Goal: Use online tool/utility: Utilize a website feature to perform a specific function

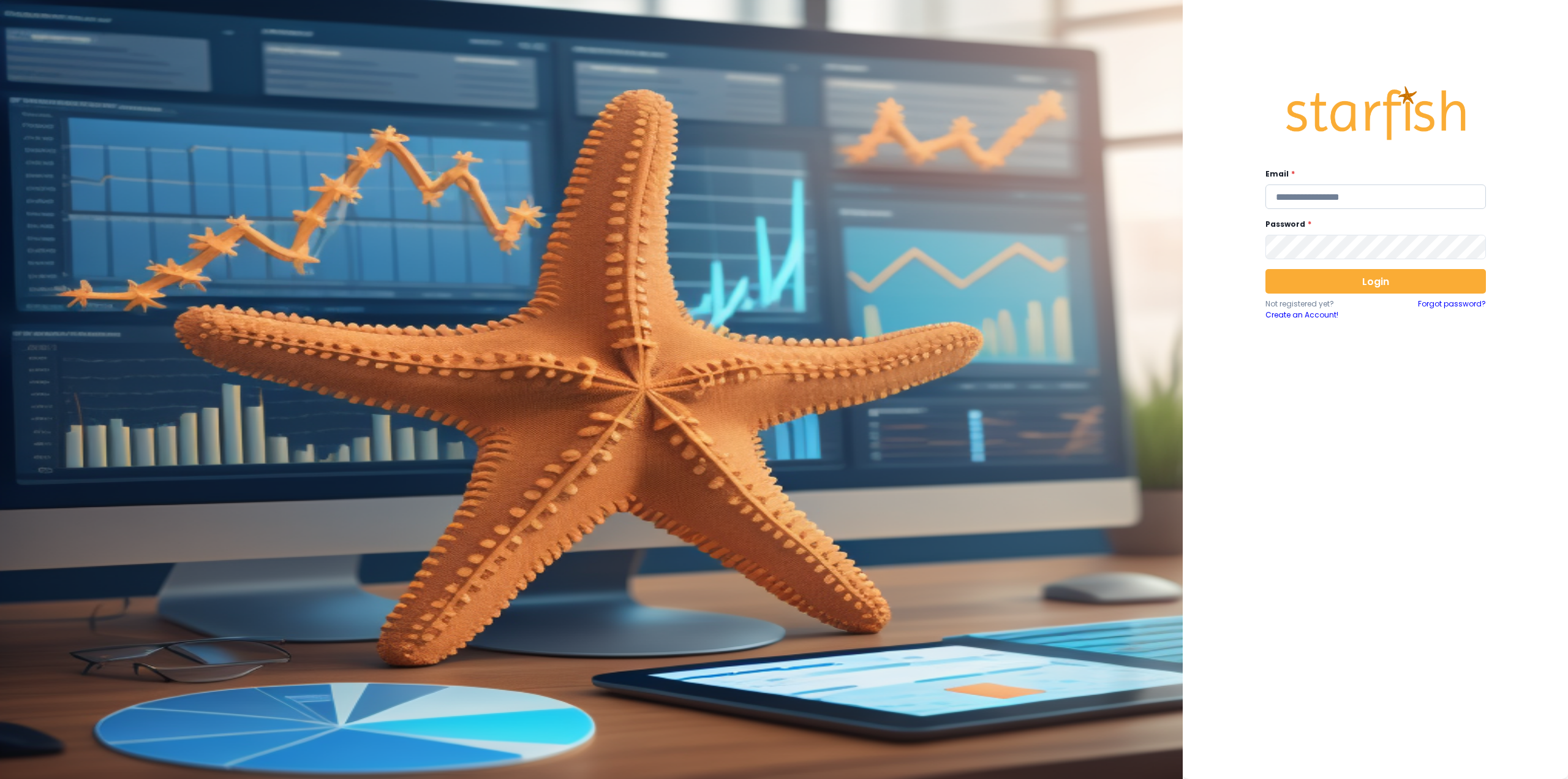
click at [1382, 189] on input "email" at bounding box center [1376, 197] width 221 height 25
type input "**********"
click at [1331, 286] on button "Login" at bounding box center [1376, 281] width 221 height 25
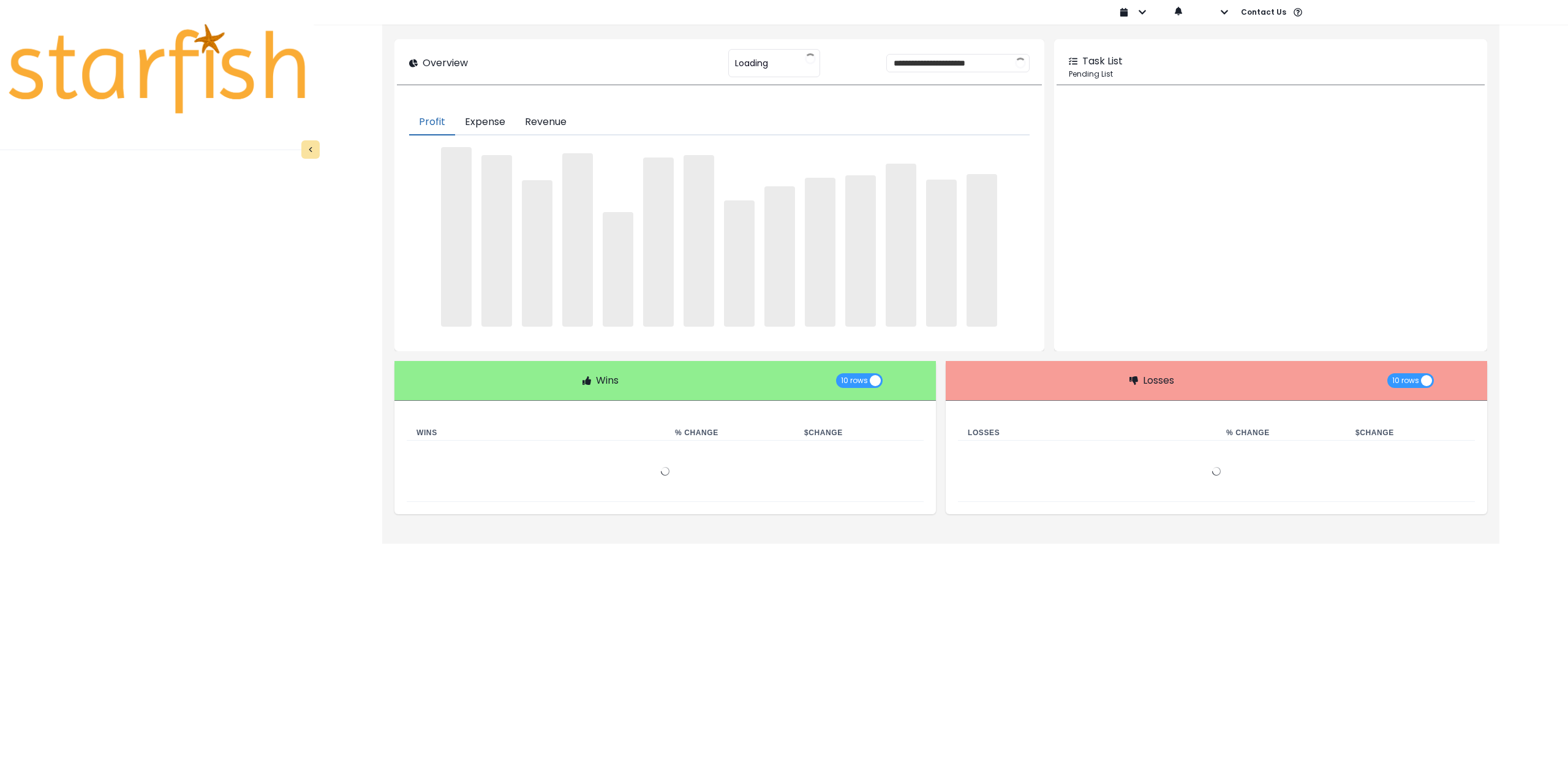
type input "********"
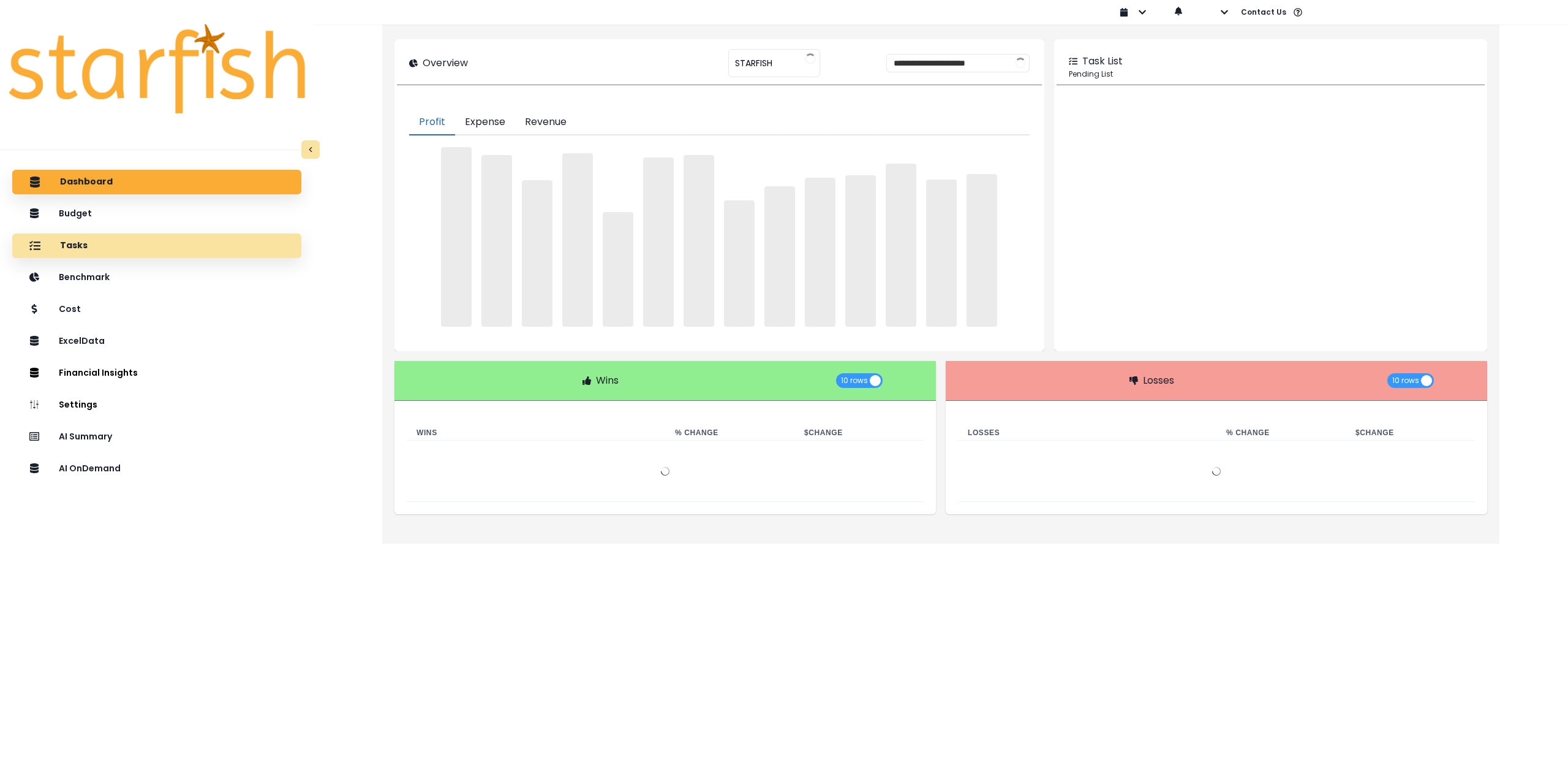
click at [122, 244] on div "Tasks" at bounding box center [157, 246] width 269 height 25
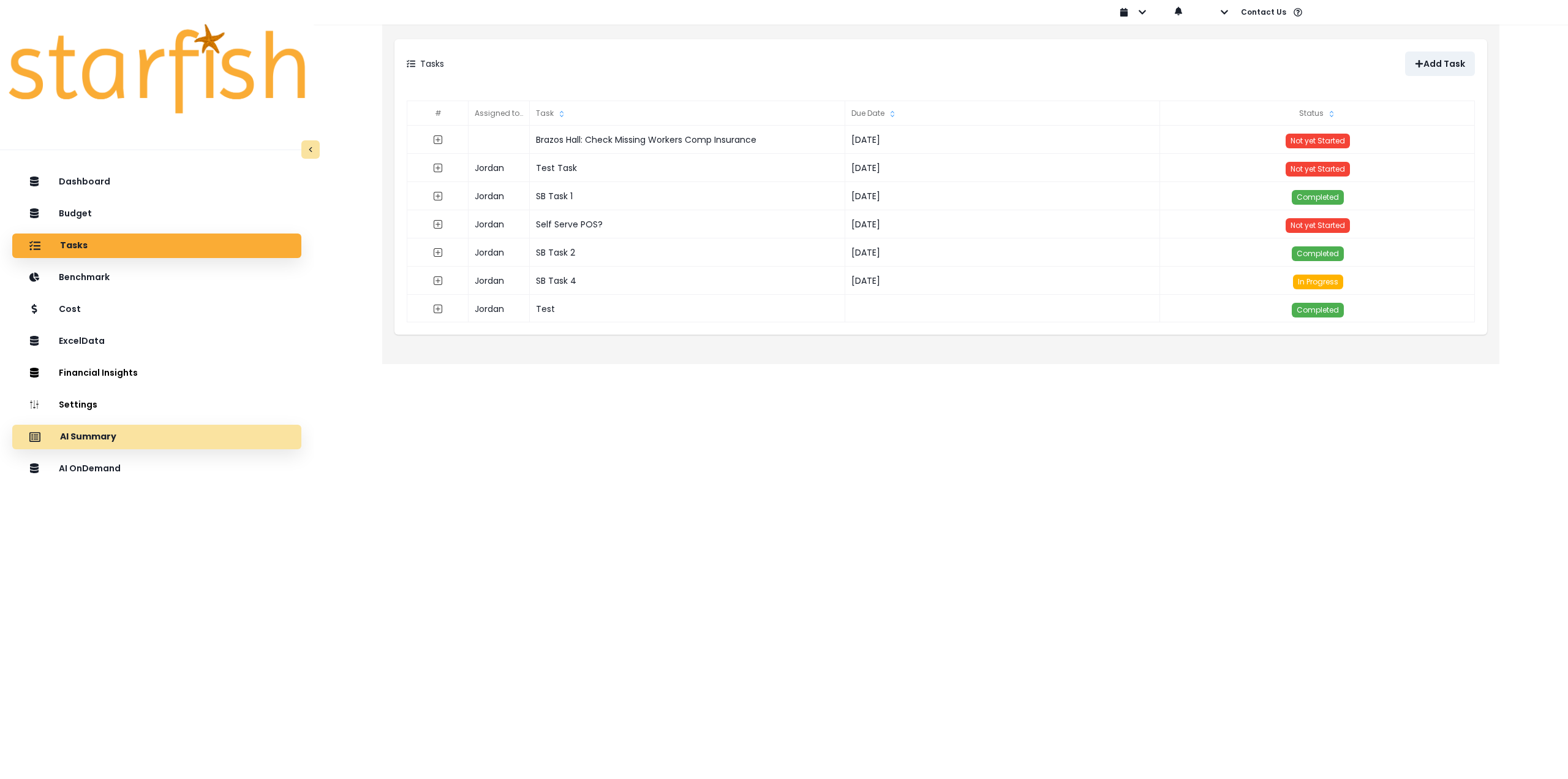
click at [109, 434] on p "AI Summary" at bounding box center [88, 436] width 56 height 11
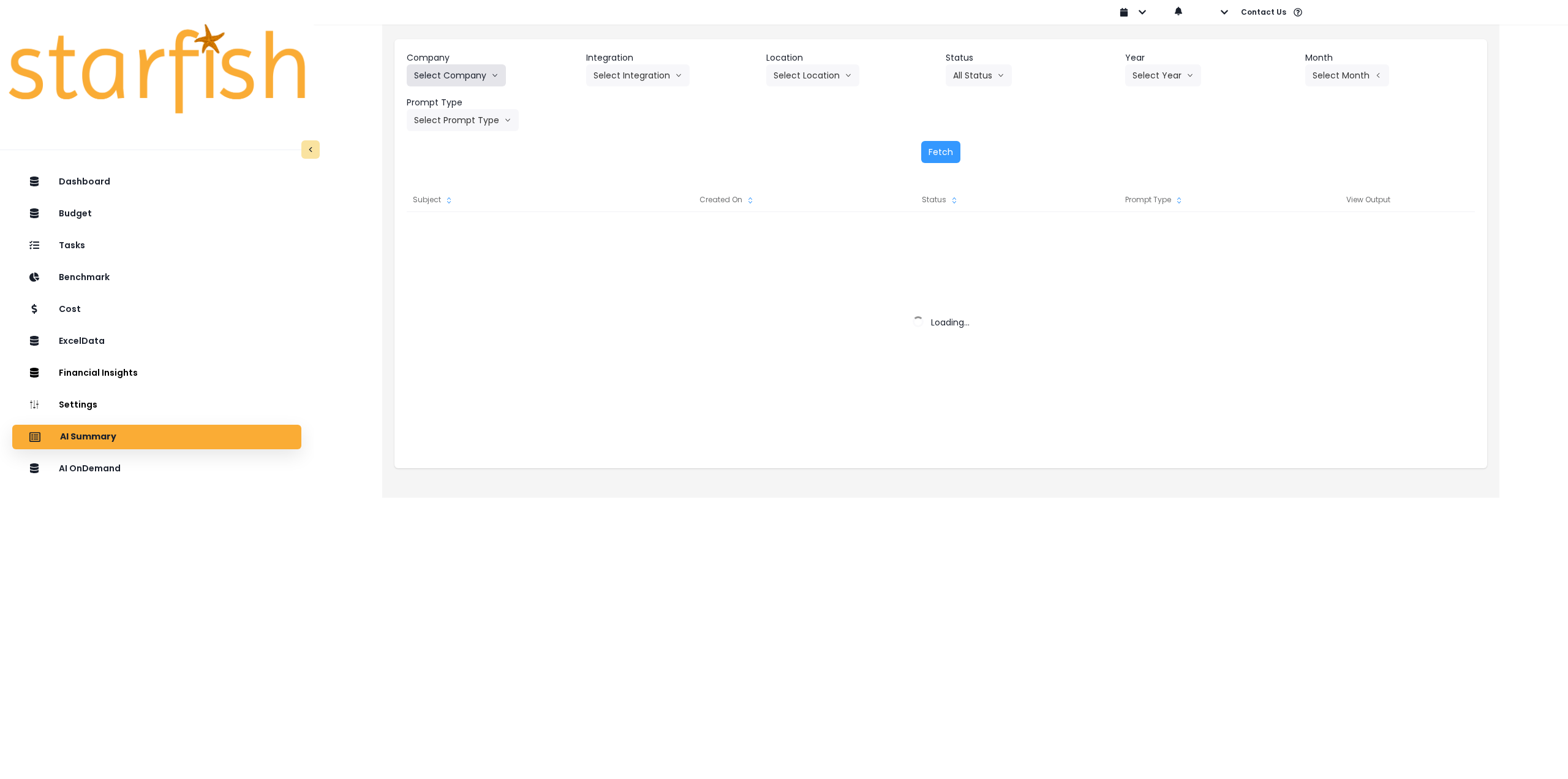
click at [462, 81] on button "Select Company" at bounding box center [456, 75] width 99 height 22
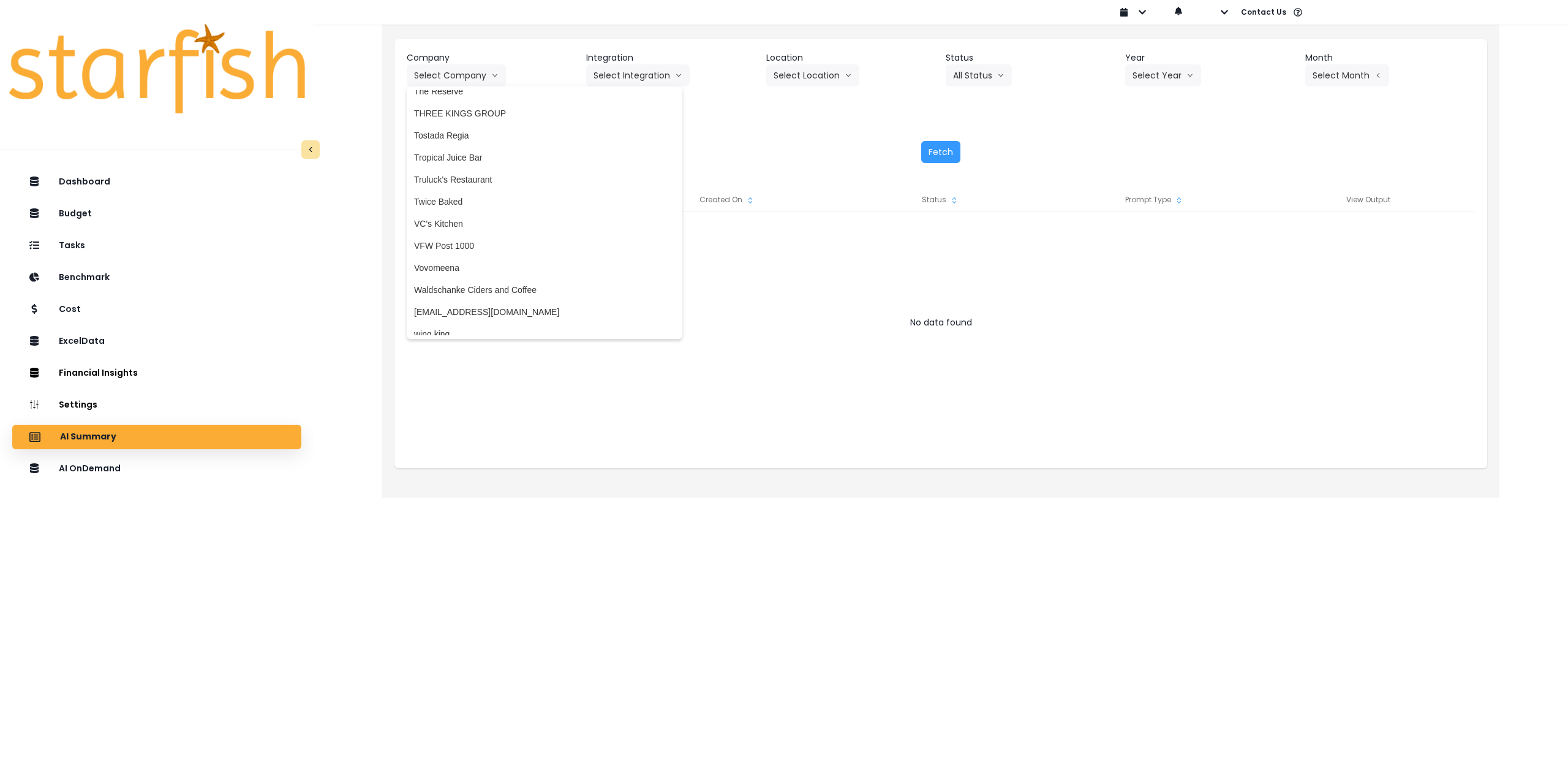
scroll to position [3020, 0]
click at [524, 328] on span "Y&A RT GROUP LLC" at bounding box center [544, 324] width 261 height 12
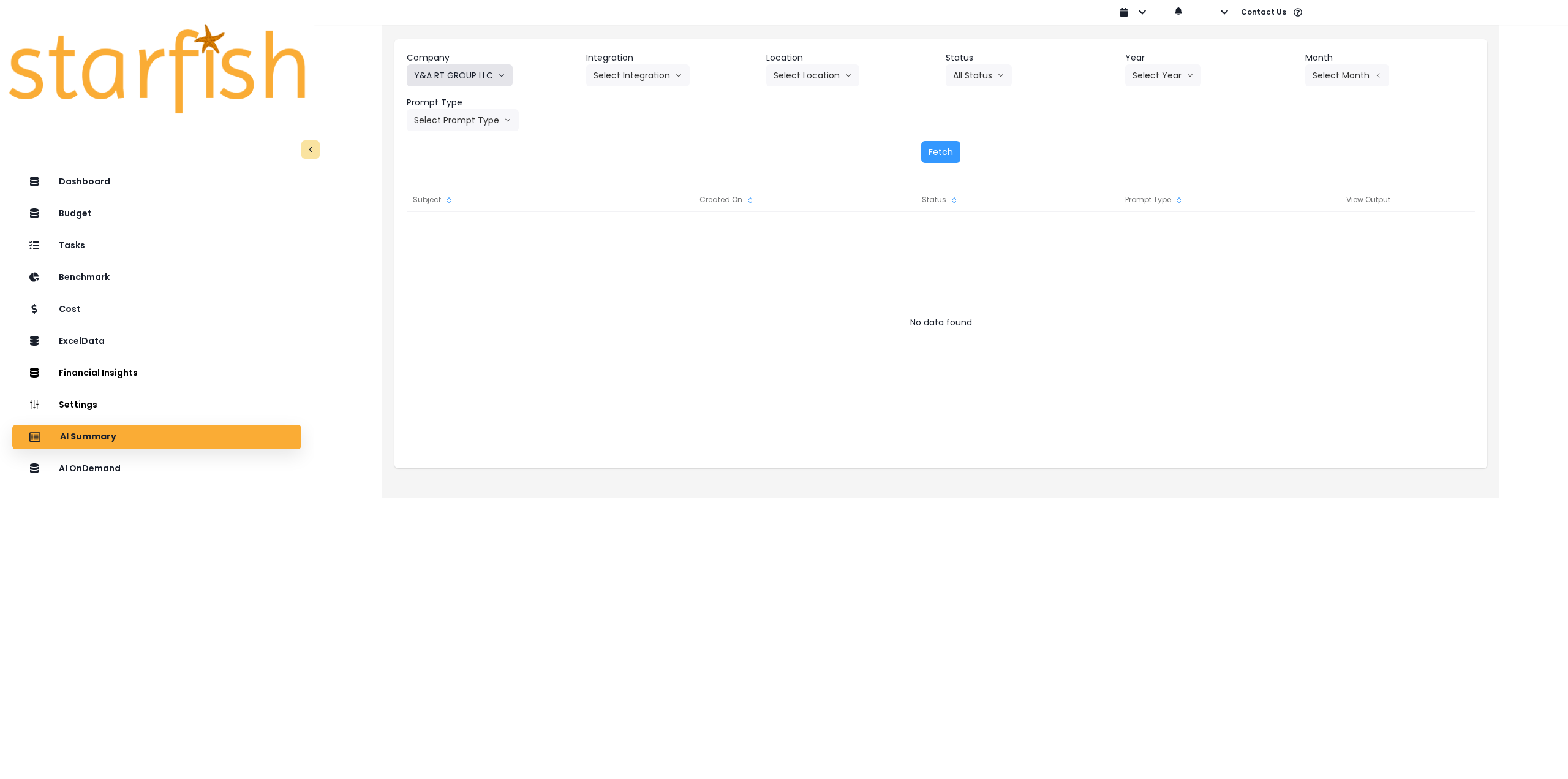
drag, startPoint x: 409, startPoint y: 73, endPoint x: 492, endPoint y: 75, distance: 83.0
click at [492, 75] on button "Y&A RT GROUP LLC" at bounding box center [460, 75] width 106 height 22
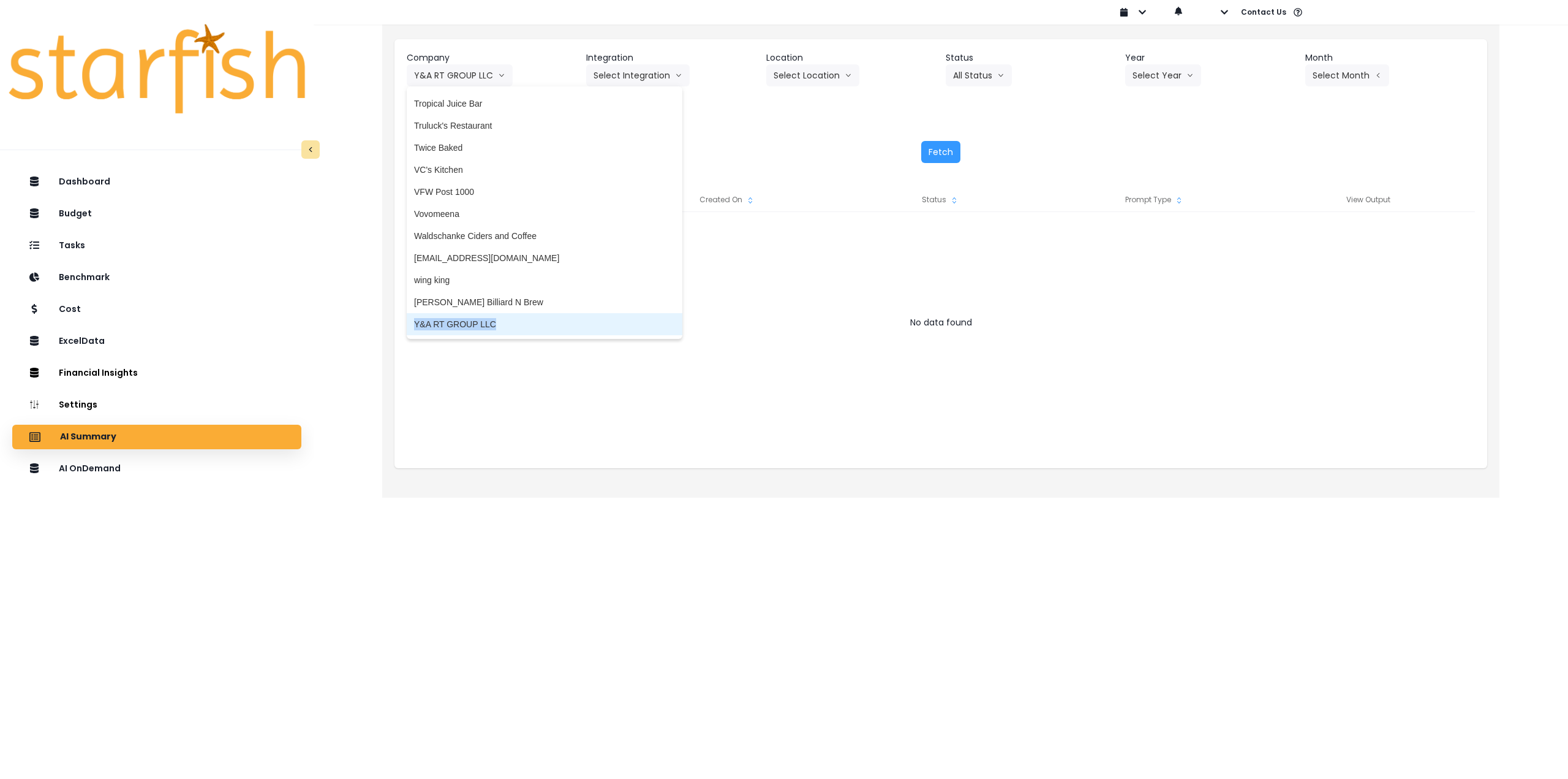
drag, startPoint x: 519, startPoint y: 326, endPoint x: 407, endPoint y: 327, distance: 112.0
click at [407, 327] on li "Y&A RT GROUP LLC" at bounding box center [545, 324] width 275 height 22
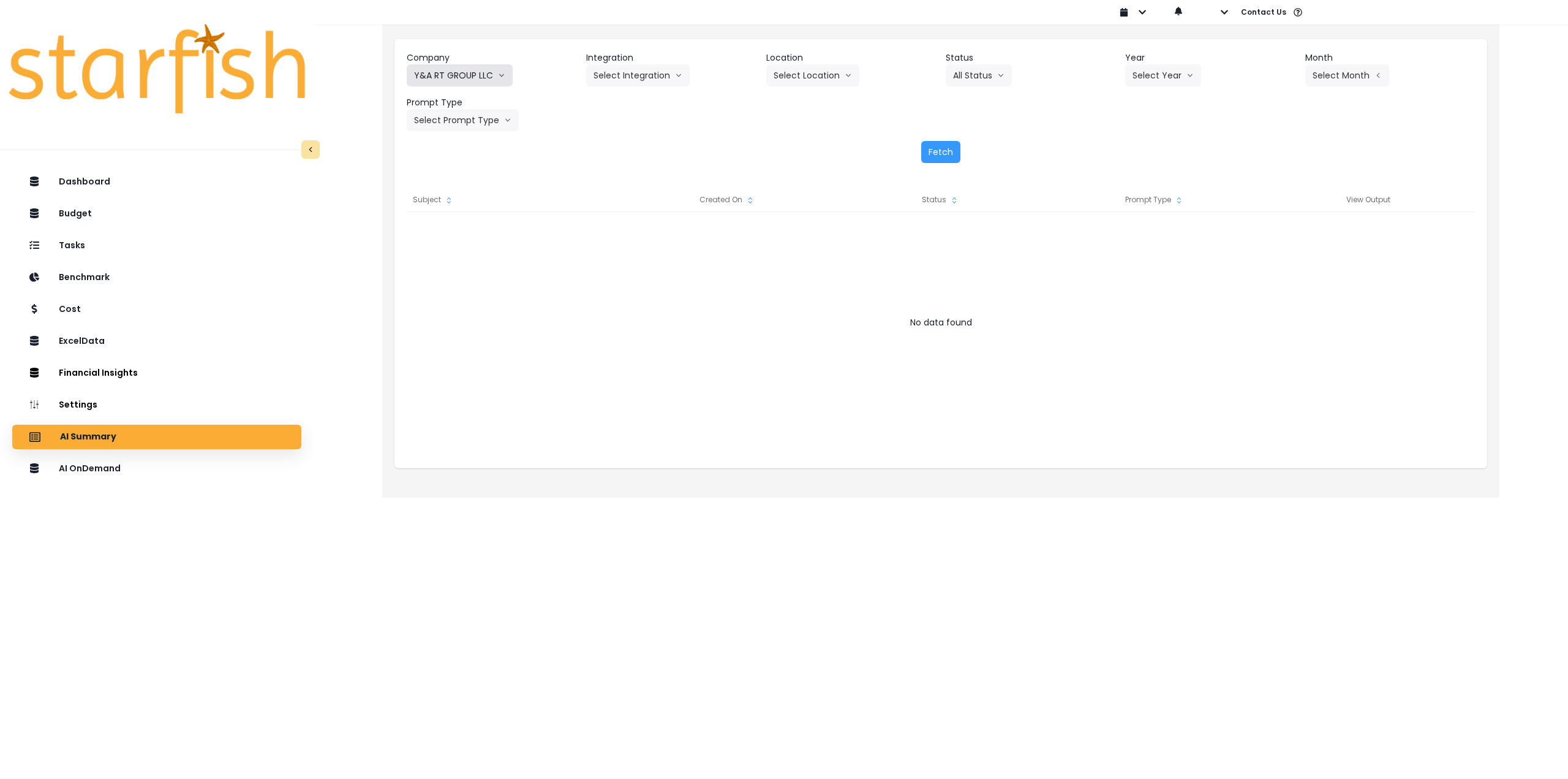
copy span "Y&A RT GROUP LLC"
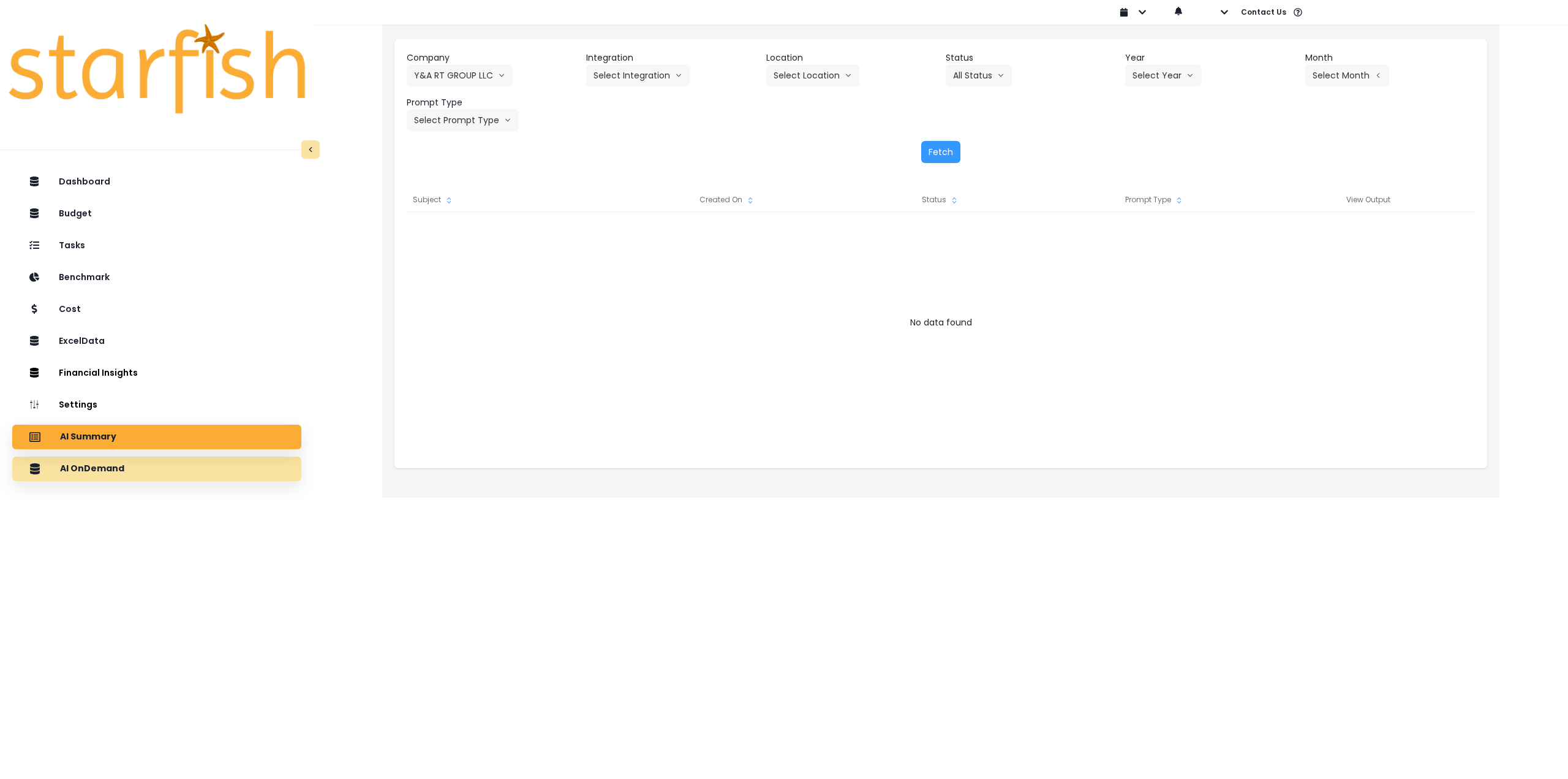
click at [146, 477] on div "AI OnDemand" at bounding box center [157, 468] width 269 height 25
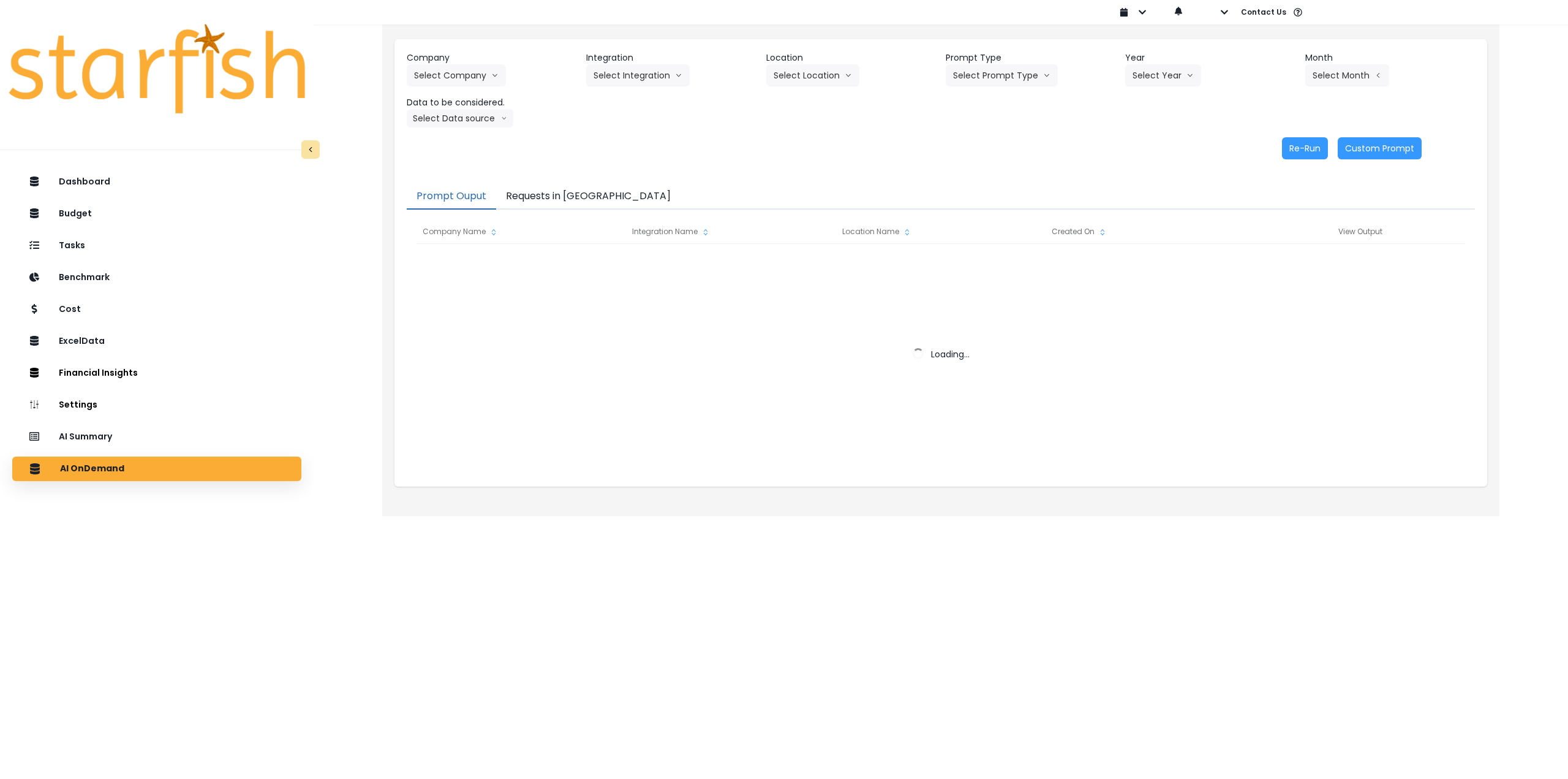
click at [546, 195] on button "Requests in Queue" at bounding box center [589, 196] width 185 height 25
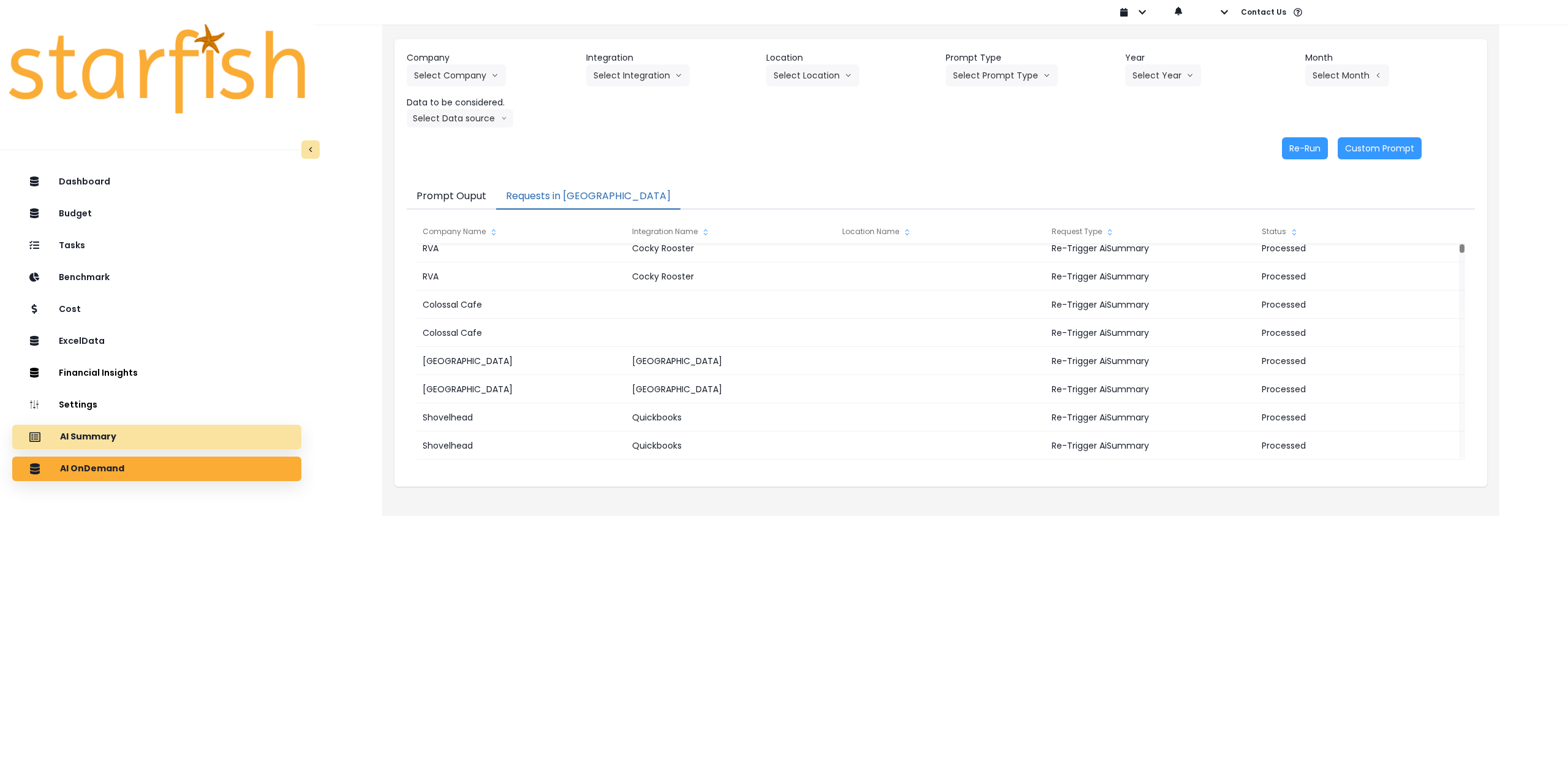
click at [143, 435] on div "AI Summary" at bounding box center [157, 436] width 269 height 25
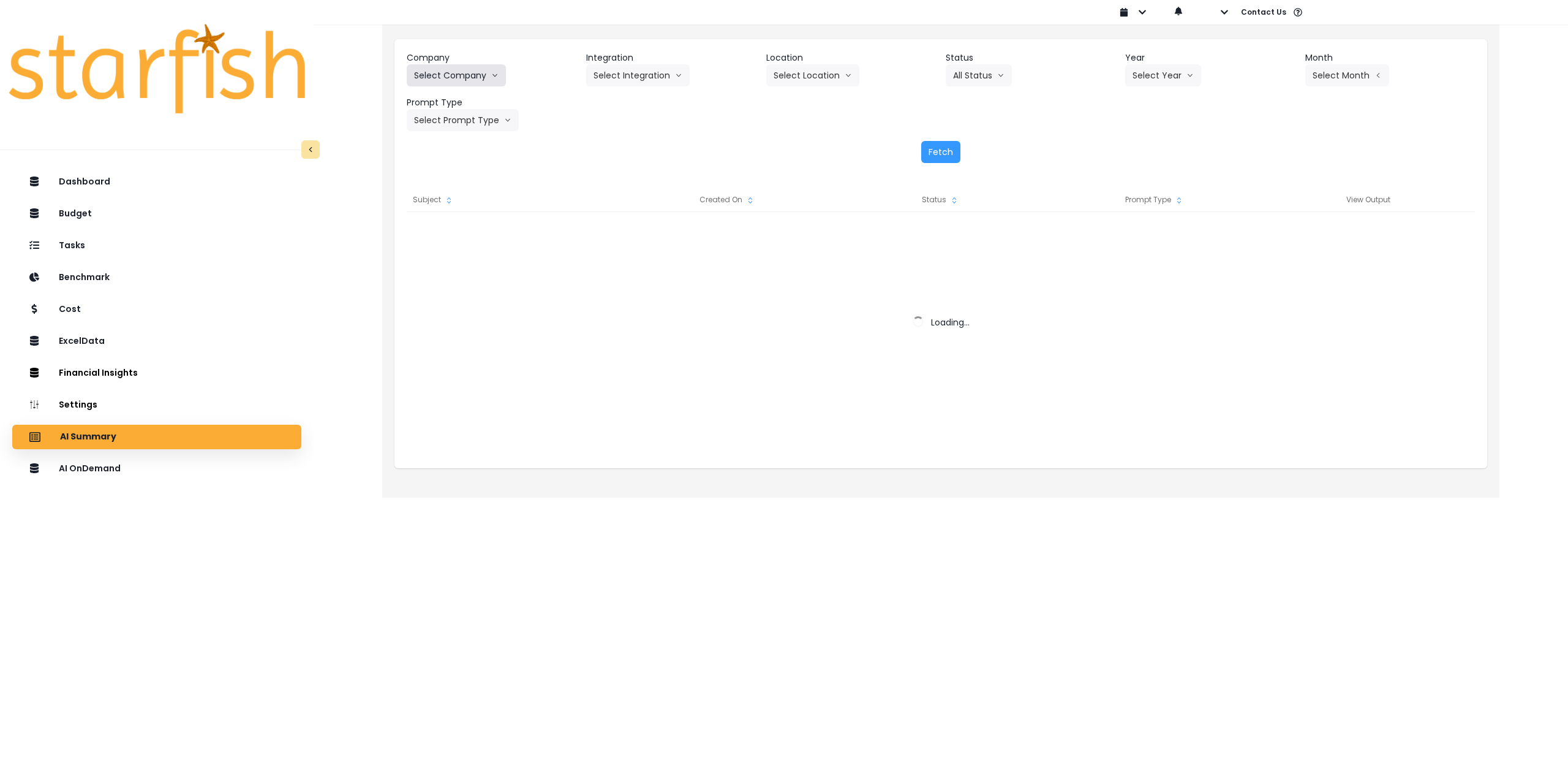
click at [463, 68] on button "Select Company" at bounding box center [456, 75] width 99 height 22
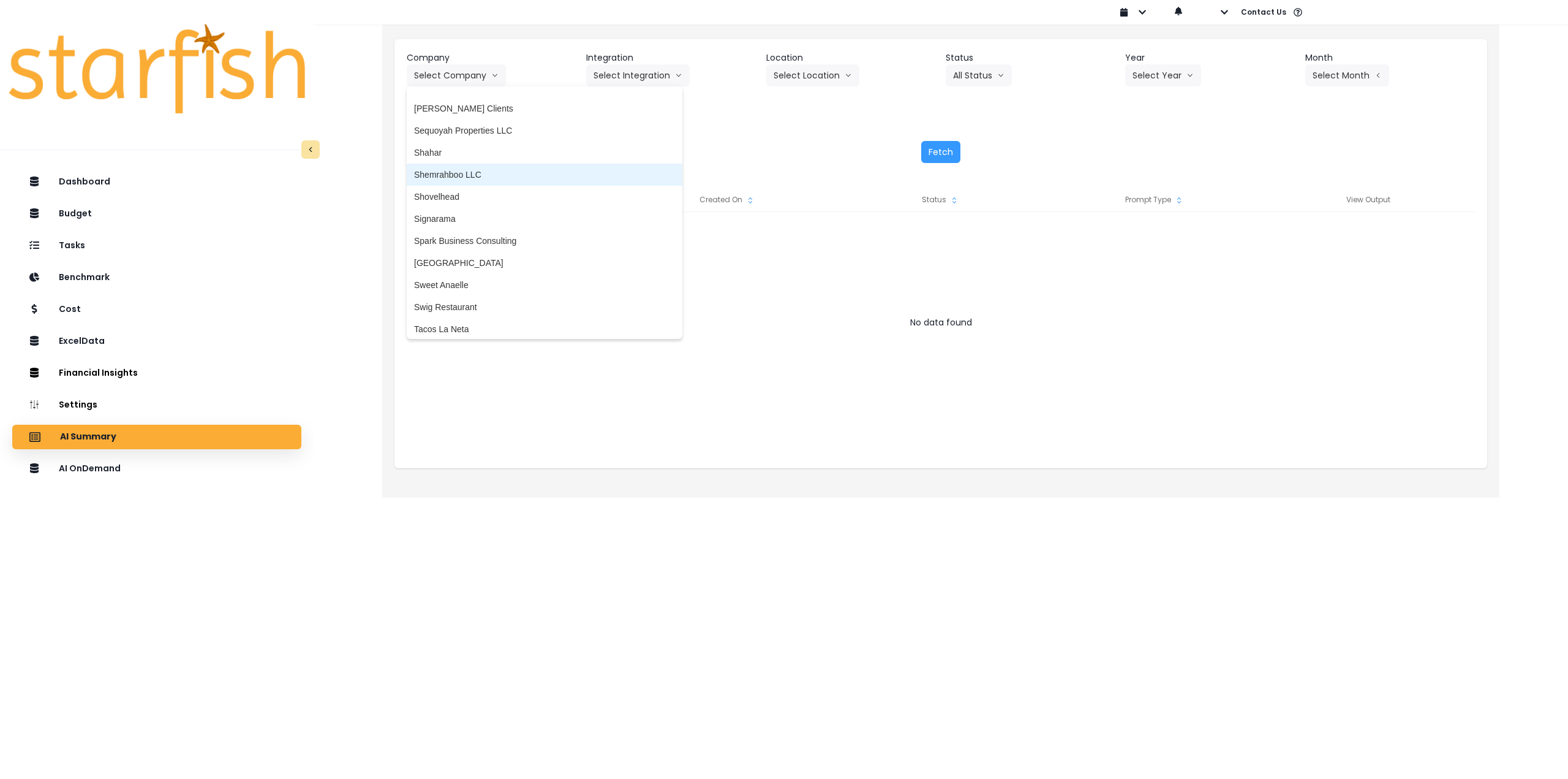
click at [489, 172] on span "Shemrahboo LLC" at bounding box center [544, 175] width 261 height 12
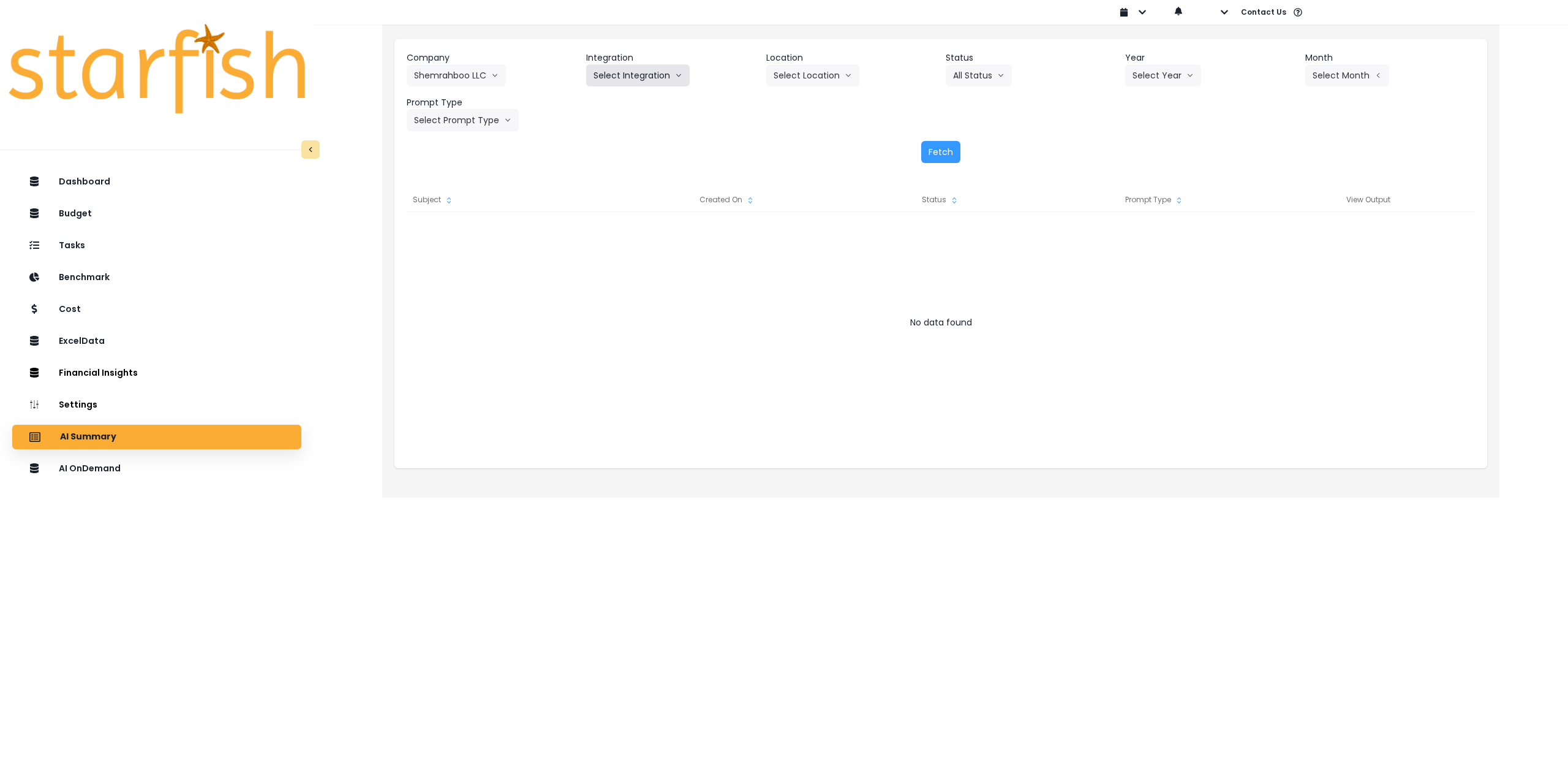
click at [659, 69] on button "Select Integration" at bounding box center [638, 75] width 104 height 22
drag, startPoint x: 626, startPoint y: 99, endPoint x: 656, endPoint y: 95, distance: 30.3
click at [625, 99] on span "Quickbook" at bounding box center [613, 101] width 41 height 12
click at [796, 71] on button "Select Location" at bounding box center [812, 75] width 93 height 22
drag, startPoint x: 786, startPoint y: 101, endPoint x: 987, endPoint y: 94, distance: 201.1
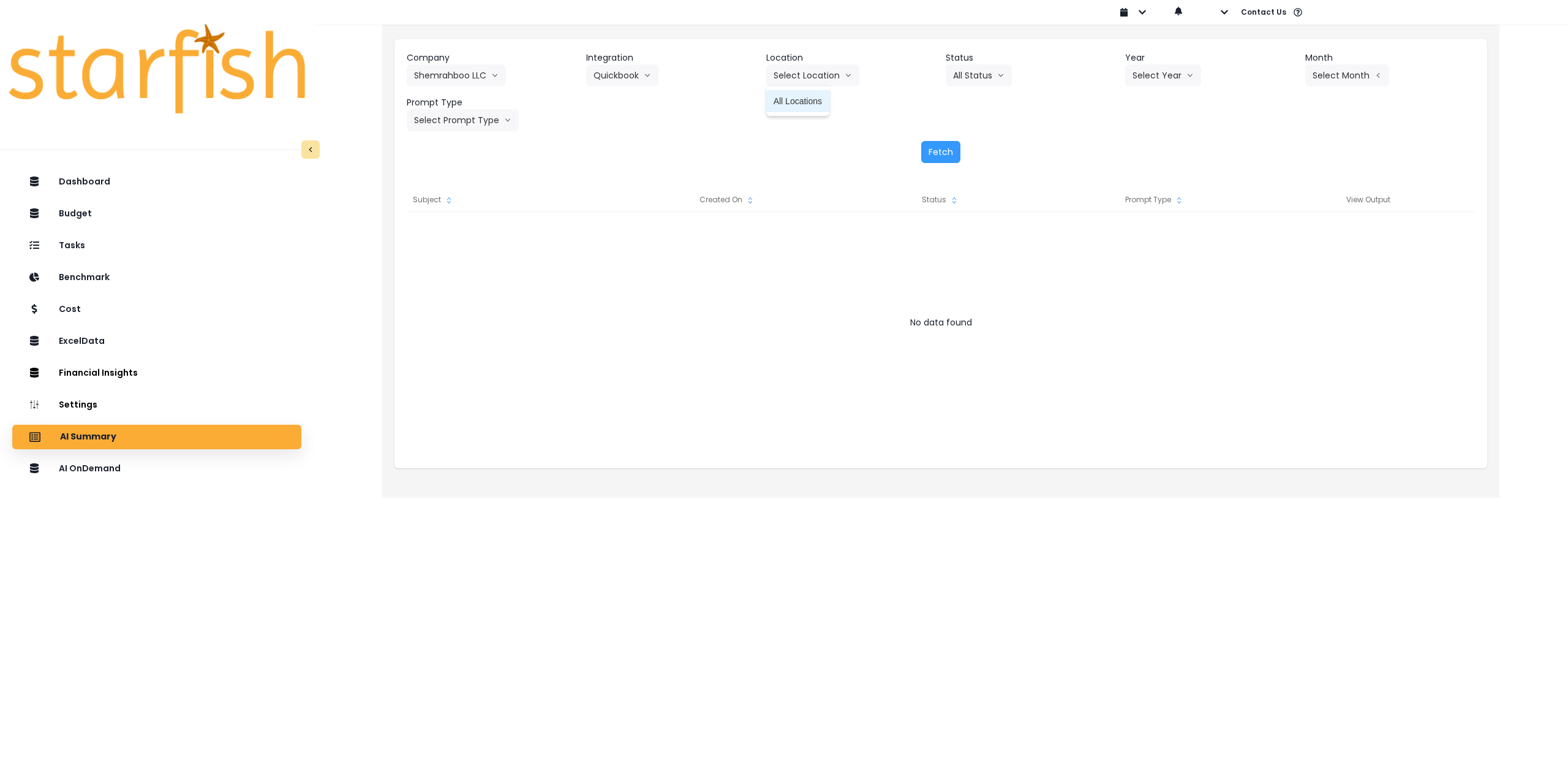
click at [786, 101] on span "All Locations" at bounding box center [798, 101] width 48 height 12
click at [1136, 83] on button "Select Year" at bounding box center [1163, 75] width 76 height 22
click at [1139, 142] on span "2025" at bounding box center [1142, 145] width 19 height 12
click at [1322, 77] on button "Select Month" at bounding box center [1347, 75] width 84 height 22
click at [1274, 232] on span "Aug" at bounding box center [1286, 233] width 24 height 12
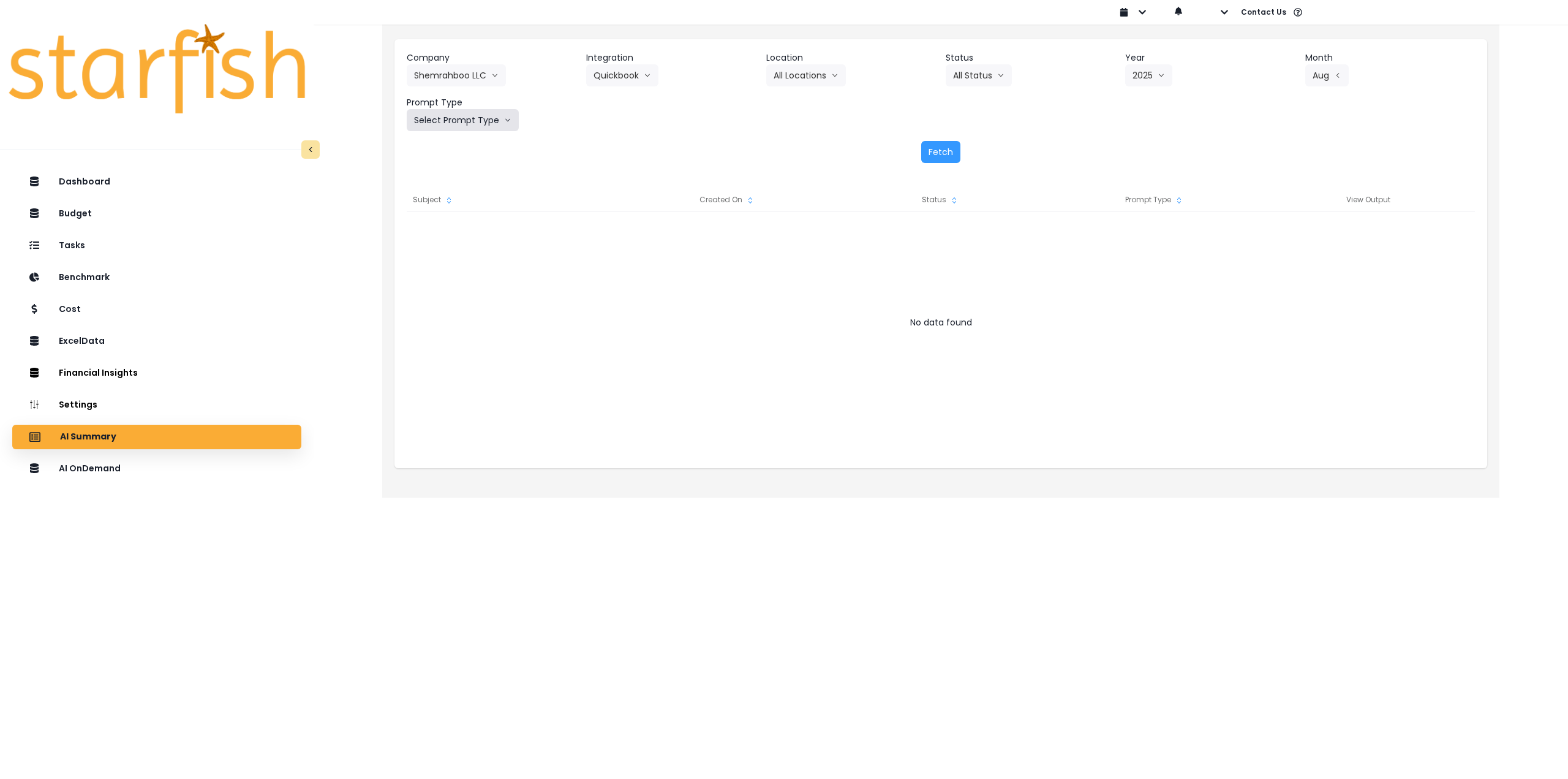
click at [464, 118] on button "Select Prompt Type" at bounding box center [463, 120] width 112 height 22
drag, startPoint x: 458, startPoint y: 237, endPoint x: 529, endPoint y: 221, distance: 72.8
click at [458, 239] on span "Monthly Summary" at bounding box center [449, 234] width 69 height 12
click at [929, 145] on button "Fetch" at bounding box center [940, 152] width 39 height 22
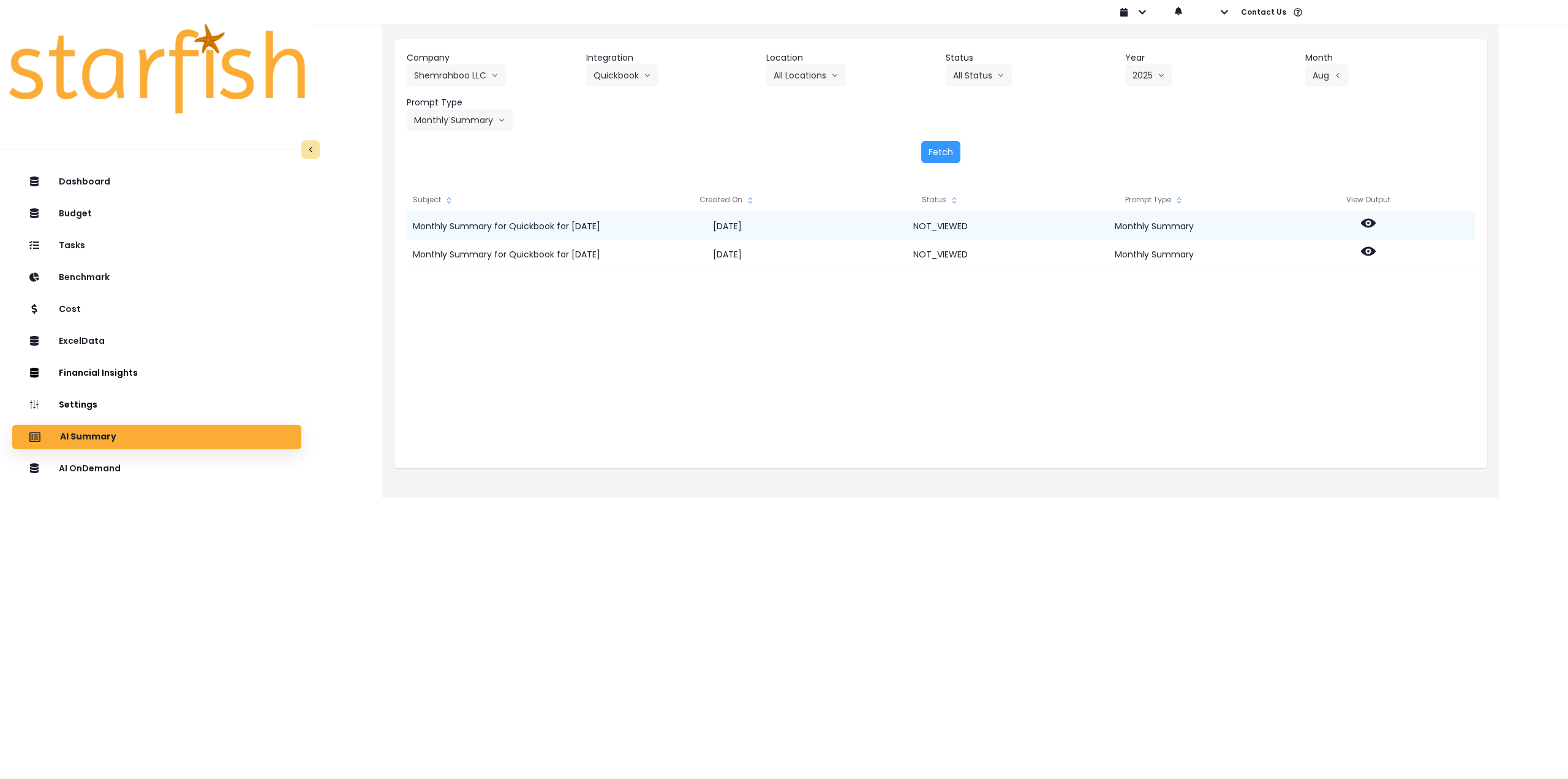
click at [1368, 222] on icon at bounding box center [1368, 222] width 15 height 15
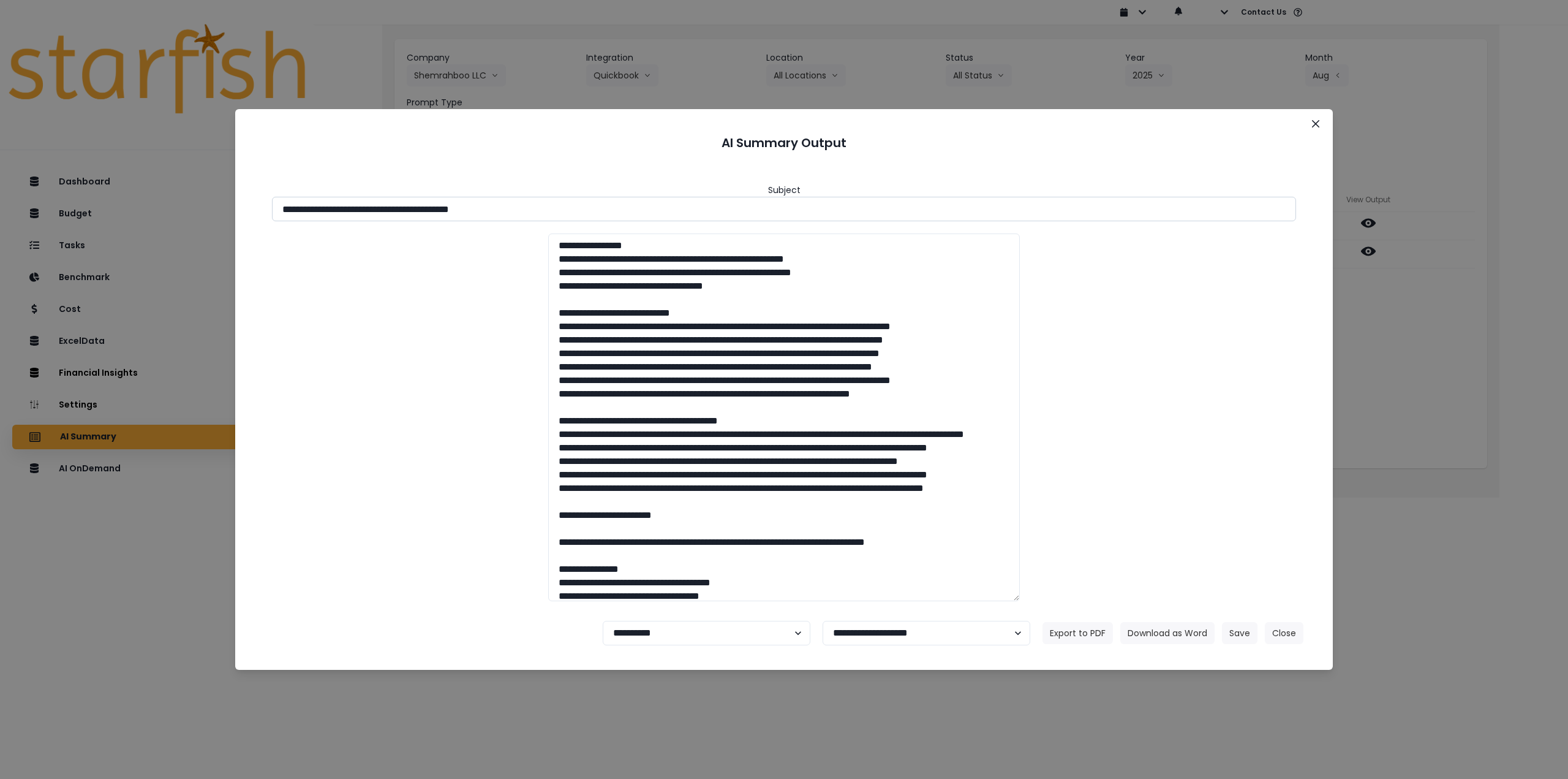
drag, startPoint x: 460, startPoint y: 210, endPoint x: 570, endPoint y: 209, distance: 110.0
click at [567, 209] on input "**********" at bounding box center [783, 209] width 1024 height 25
click at [1170, 634] on button "Download as Word" at bounding box center [1167, 633] width 95 height 22
click at [1405, 323] on div "**********" at bounding box center [784, 390] width 1568 height 779
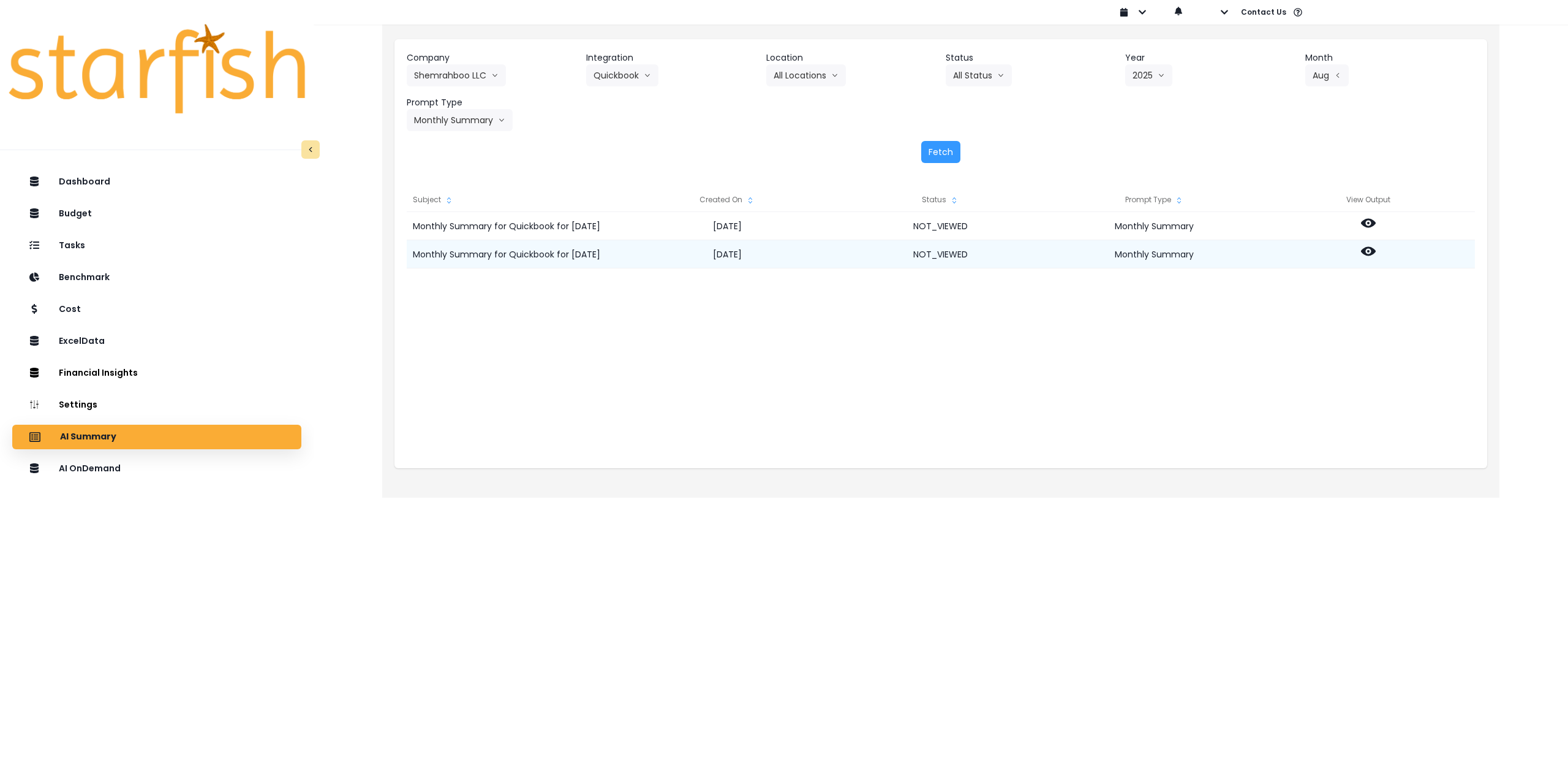
click at [1370, 257] on icon at bounding box center [1368, 251] width 15 height 15
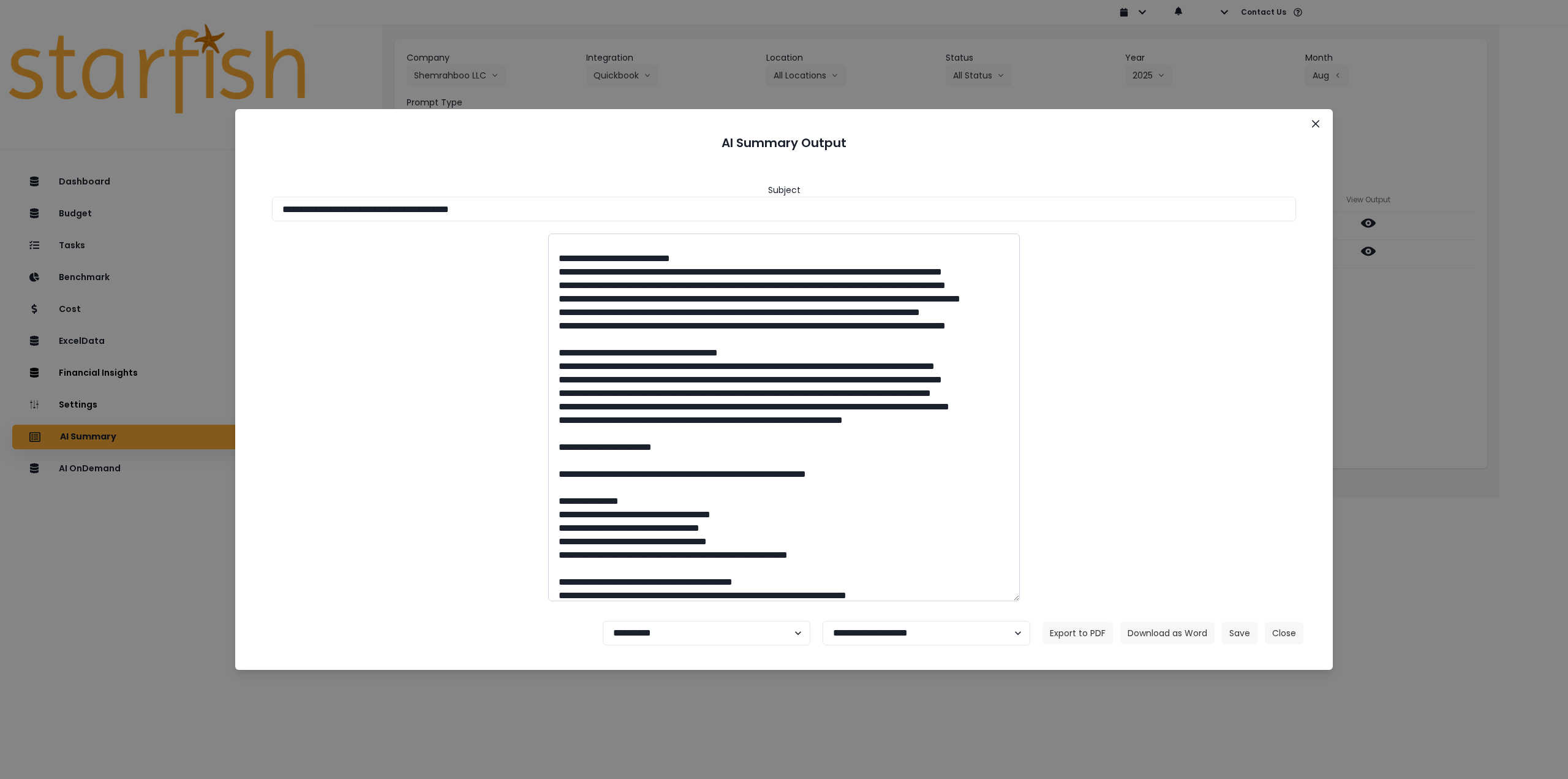
scroll to position [62, 0]
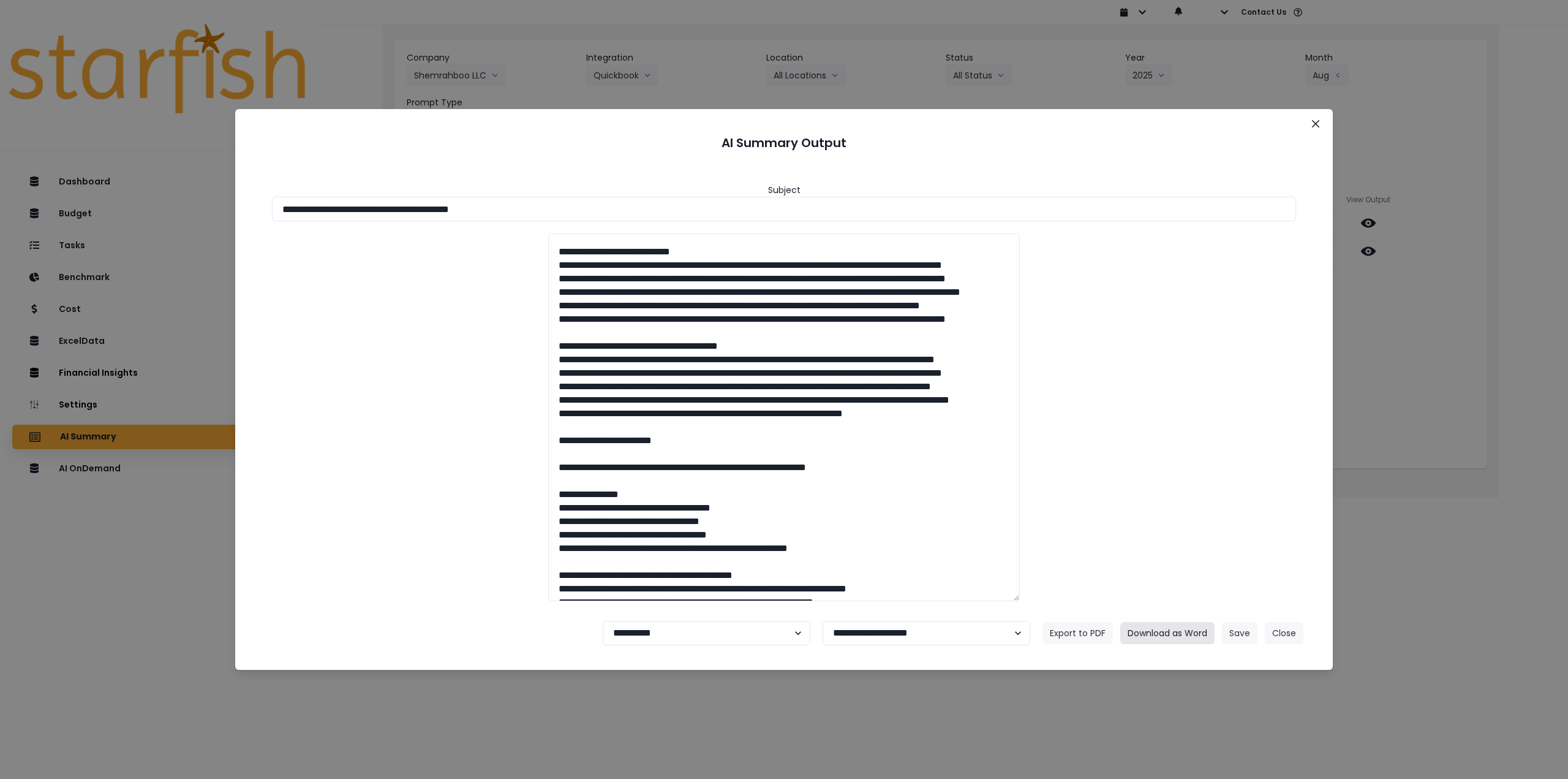
click at [1165, 631] on button "Download as Word" at bounding box center [1167, 633] width 95 height 22
click at [1316, 120] on icon "Close" at bounding box center [1316, 124] width 8 height 8
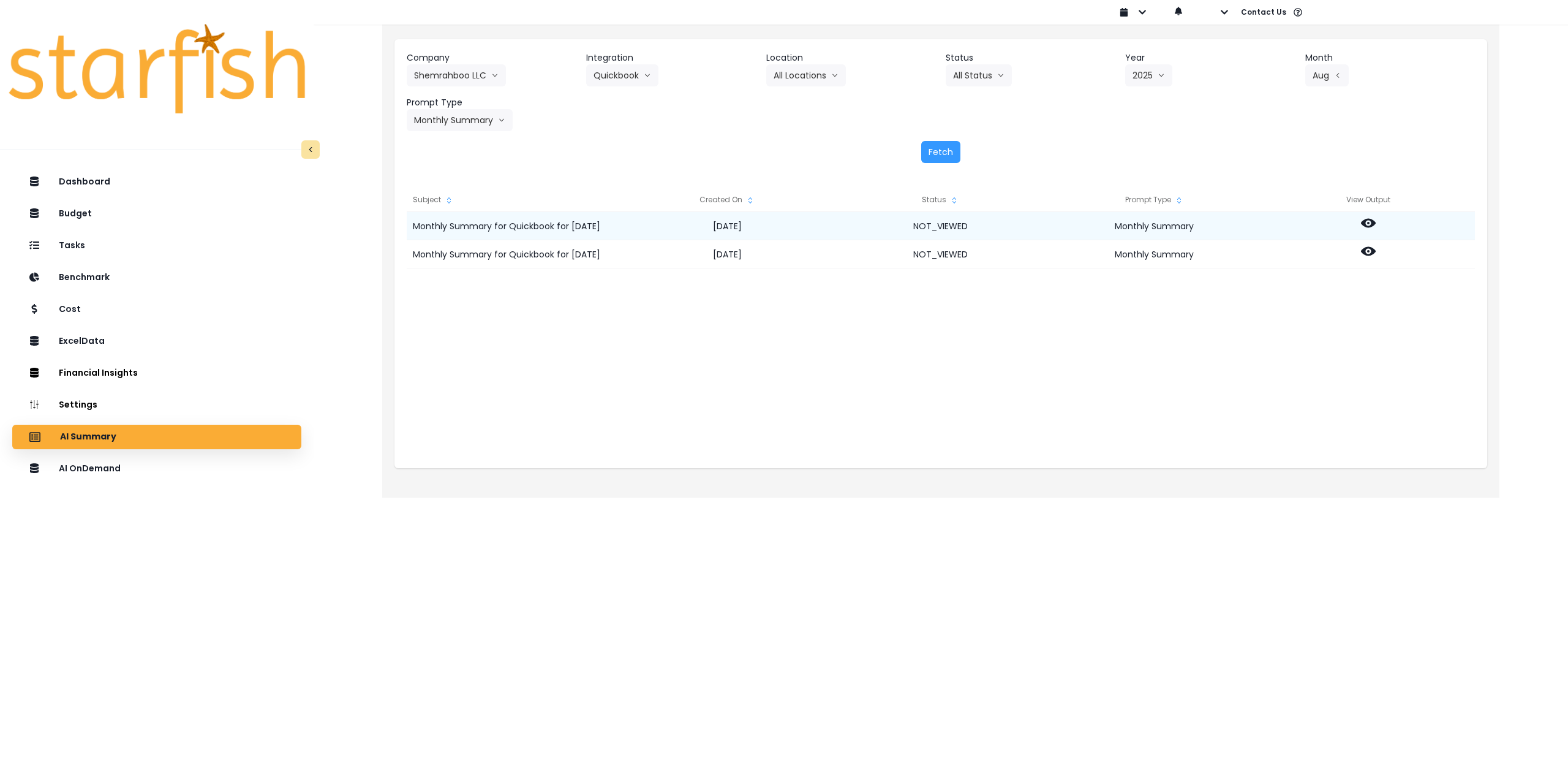
click at [1366, 222] on icon at bounding box center [1368, 222] width 15 height 15
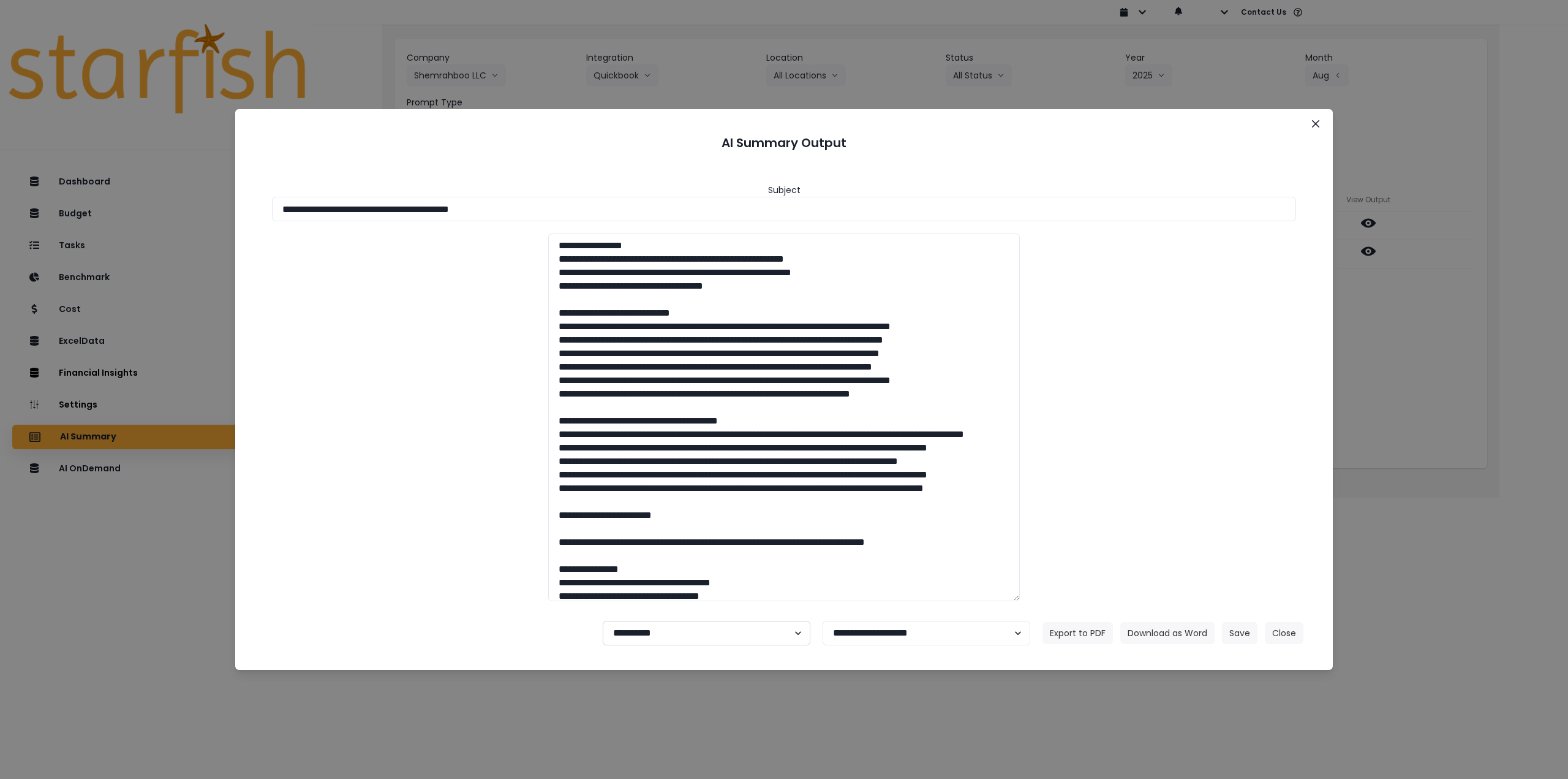
click at [646, 639] on select "**********" at bounding box center [706, 633] width 208 height 25
select select "********"
click at [602, 620] on select "**********" at bounding box center [706, 633] width 208 height 25
click at [1233, 637] on button "Save" at bounding box center [1239, 633] width 35 height 22
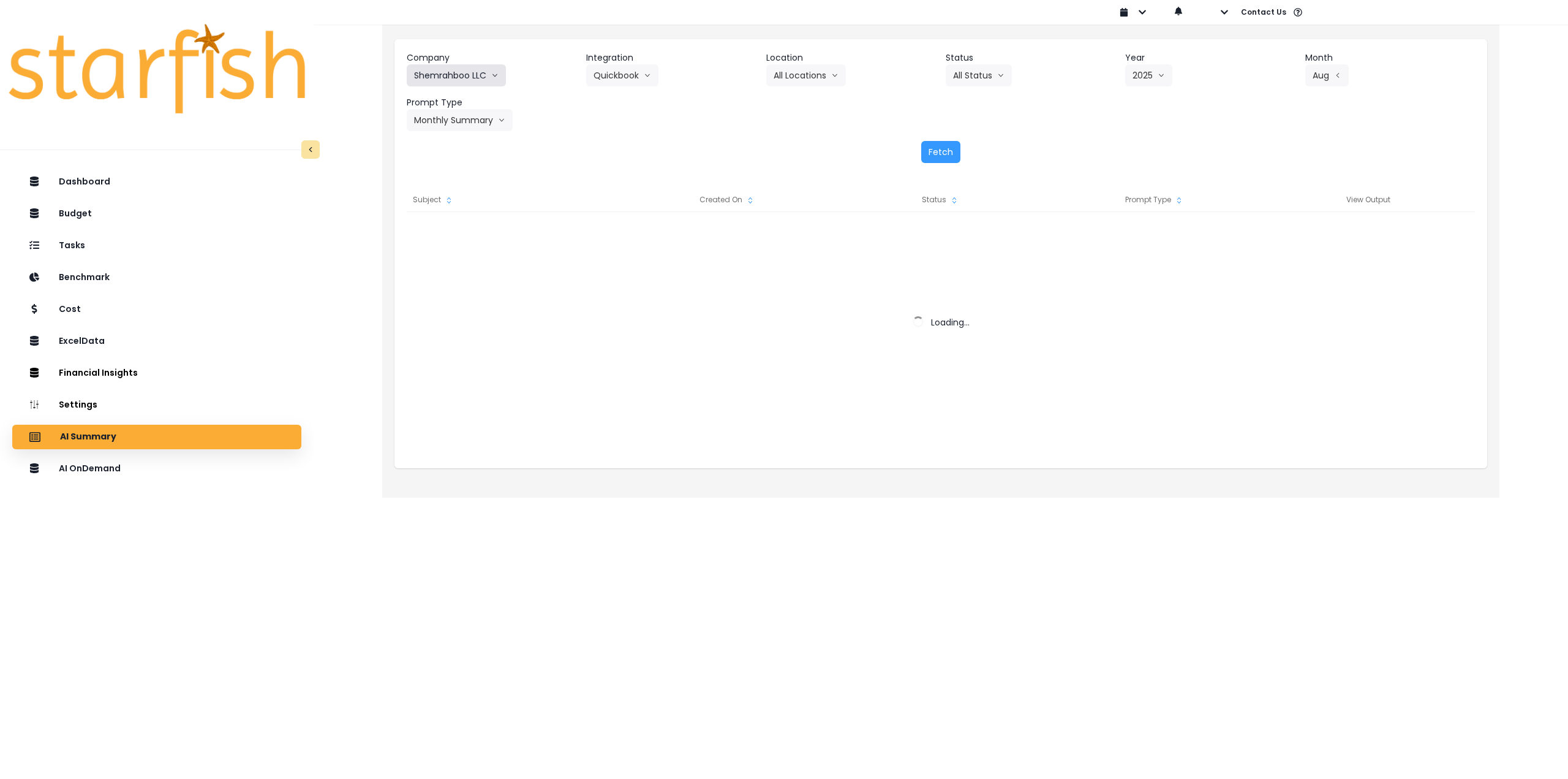
click at [478, 70] on button "Shemrahboo LLC" at bounding box center [456, 75] width 99 height 22
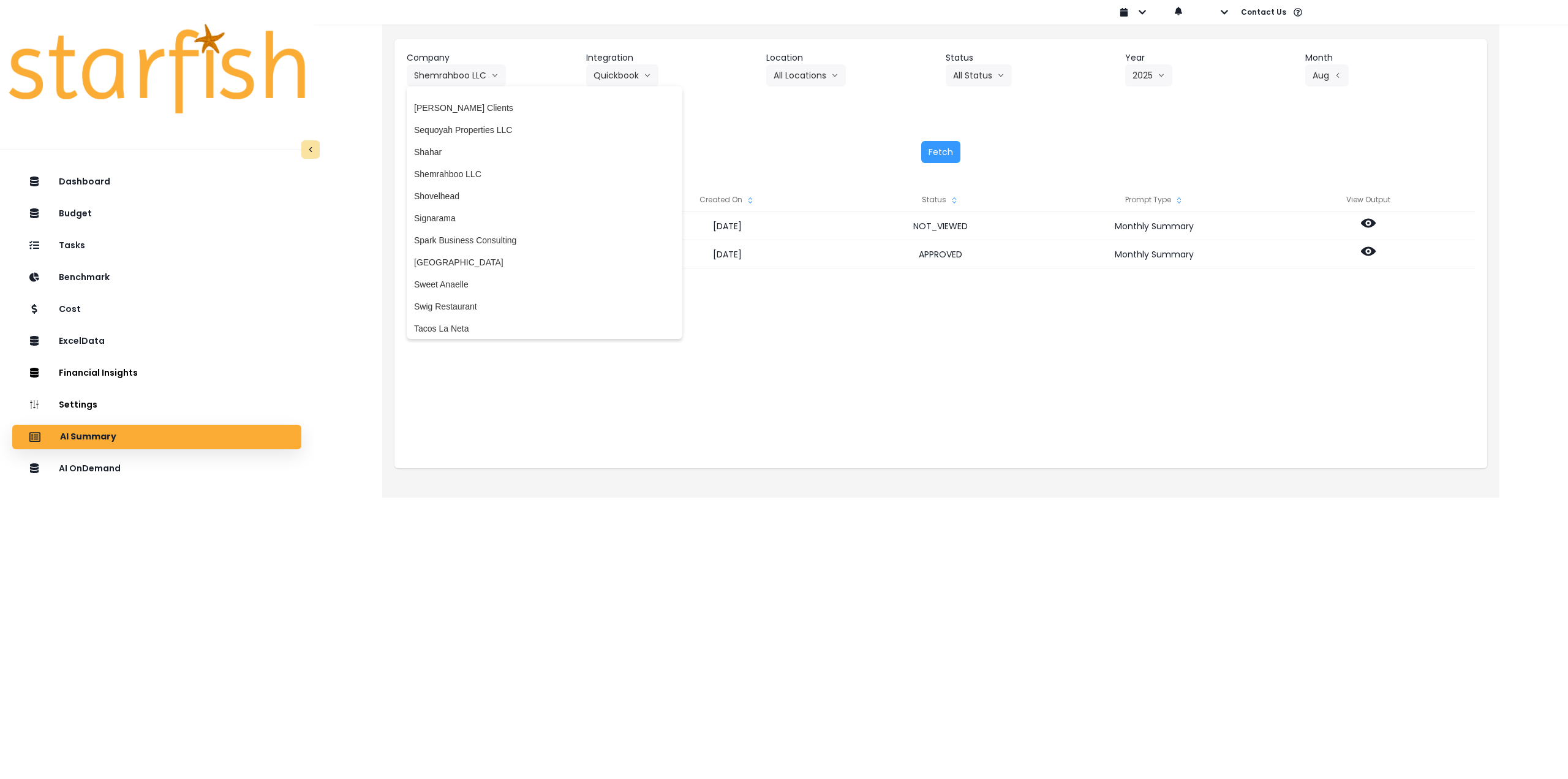
scroll to position [2529, 0]
click at [478, 198] on span "Shovelhead" at bounding box center [544, 197] width 261 height 12
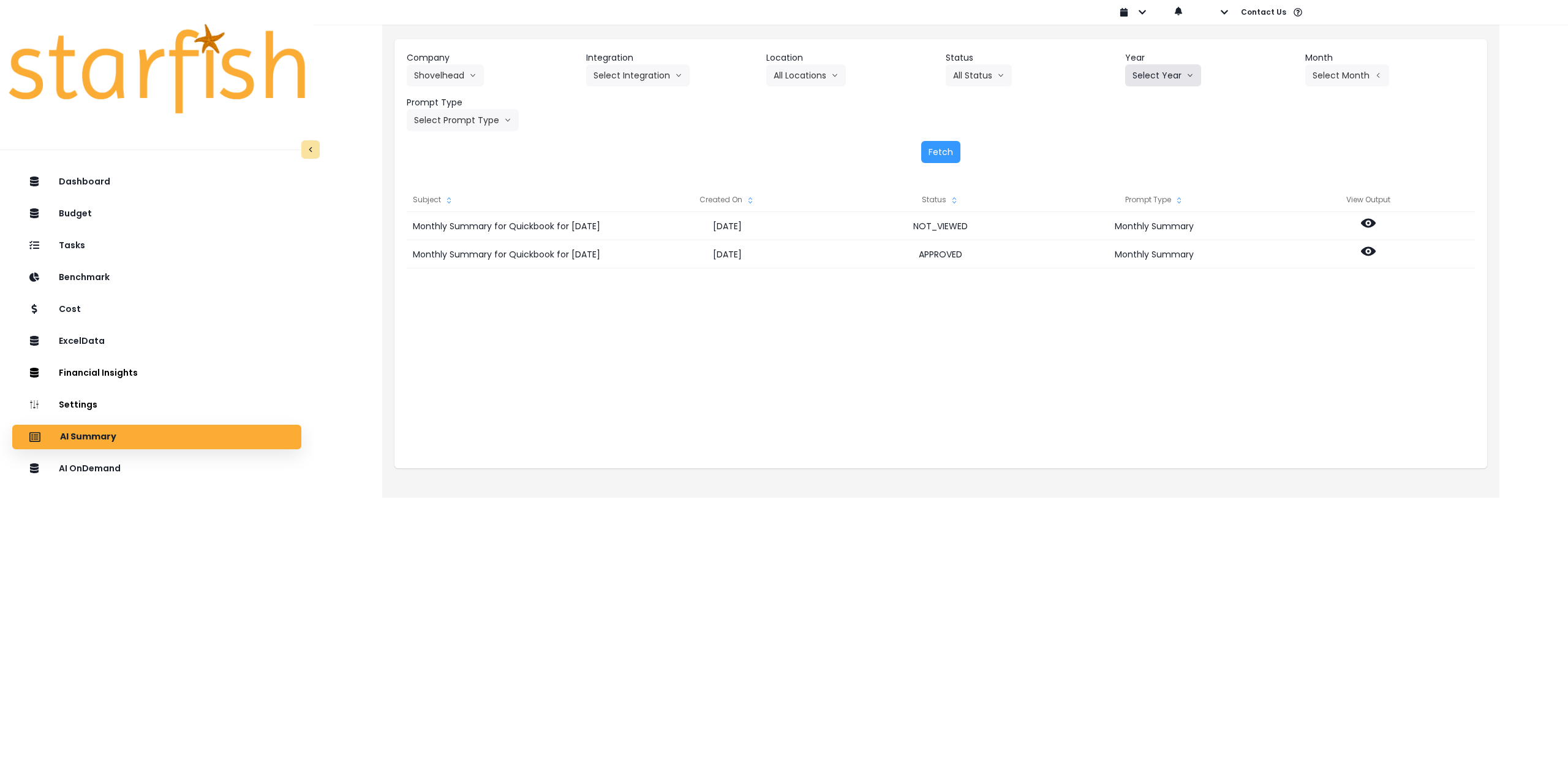
click at [1158, 75] on button "Select Year" at bounding box center [1163, 75] width 76 height 22
click at [1173, 143] on div "Fetch" at bounding box center [941, 152] width 1068 height 22
click at [1156, 79] on button "Select Year" at bounding box center [1163, 75] width 76 height 22
click at [1154, 143] on li "2025" at bounding box center [1142, 145] width 34 height 22
click at [1342, 79] on button "Select Month" at bounding box center [1347, 75] width 84 height 22
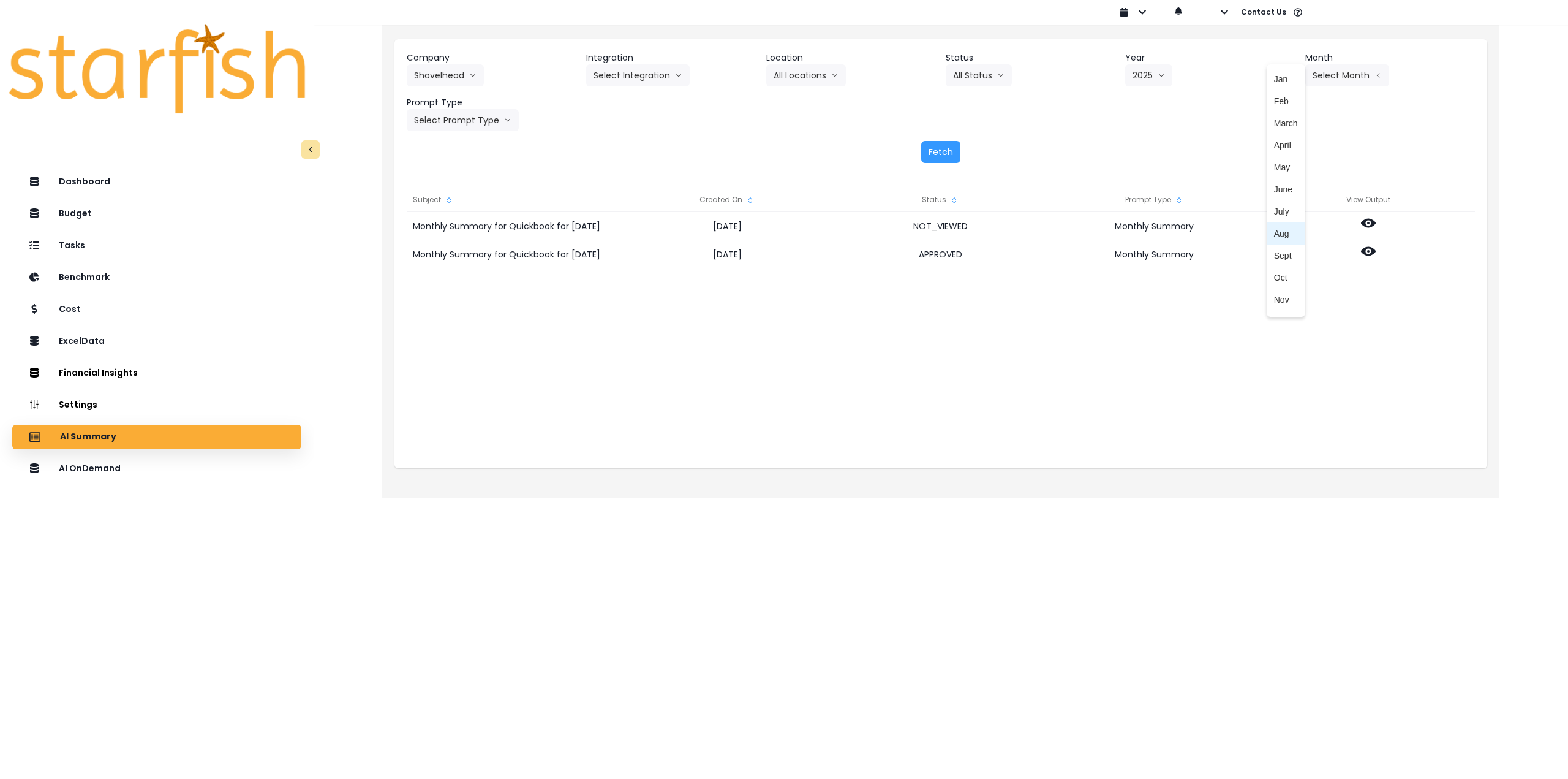
click at [1277, 232] on span "Aug" at bounding box center [1286, 233] width 24 height 12
click at [461, 128] on button "Select Prompt Type" at bounding box center [463, 120] width 112 height 22
click at [455, 232] on span "Monthly Summary" at bounding box center [449, 234] width 69 height 12
click at [942, 155] on button "Fetch" at bounding box center [940, 152] width 39 height 22
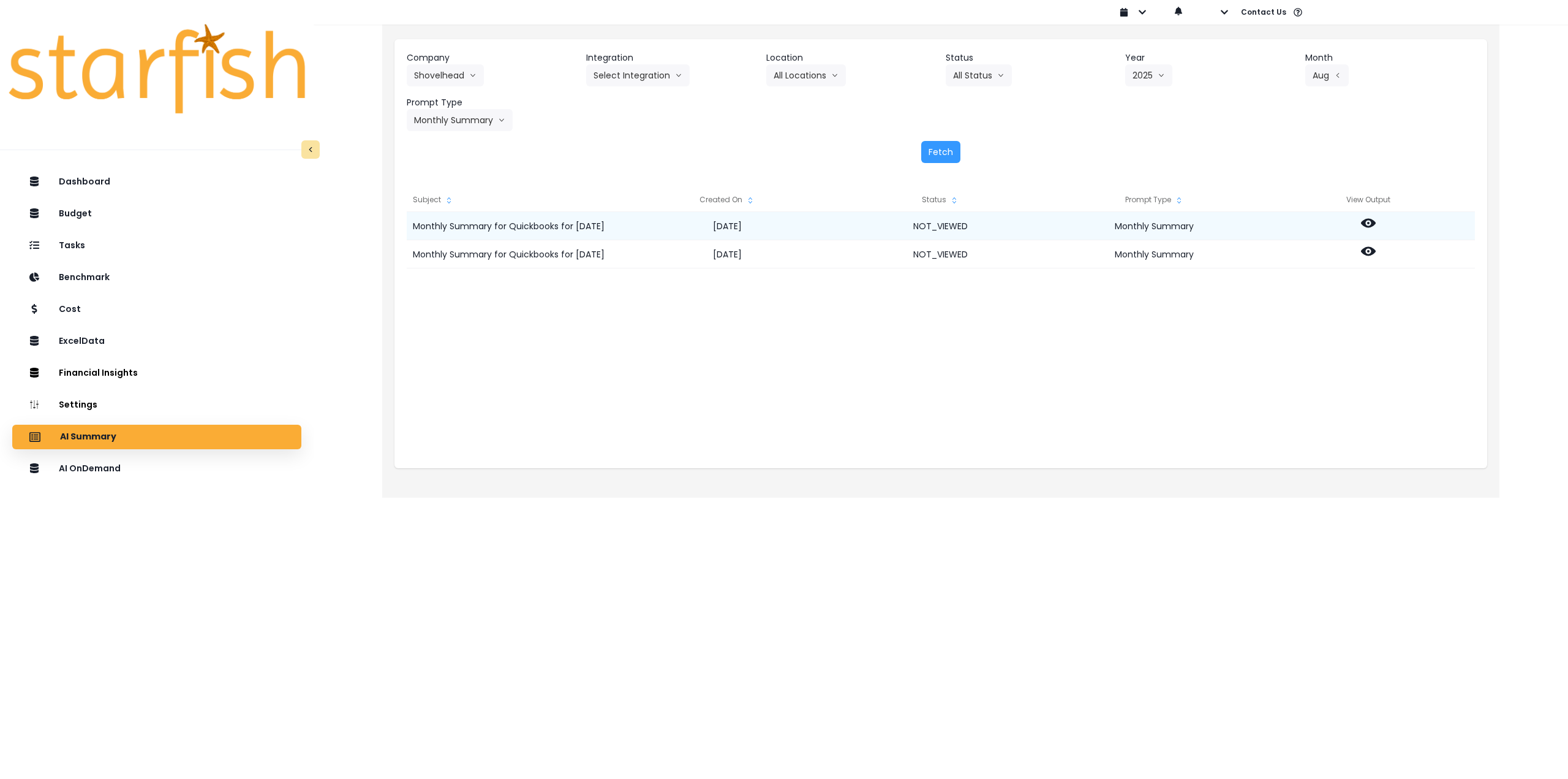
click at [1364, 219] on icon at bounding box center [1368, 222] width 15 height 15
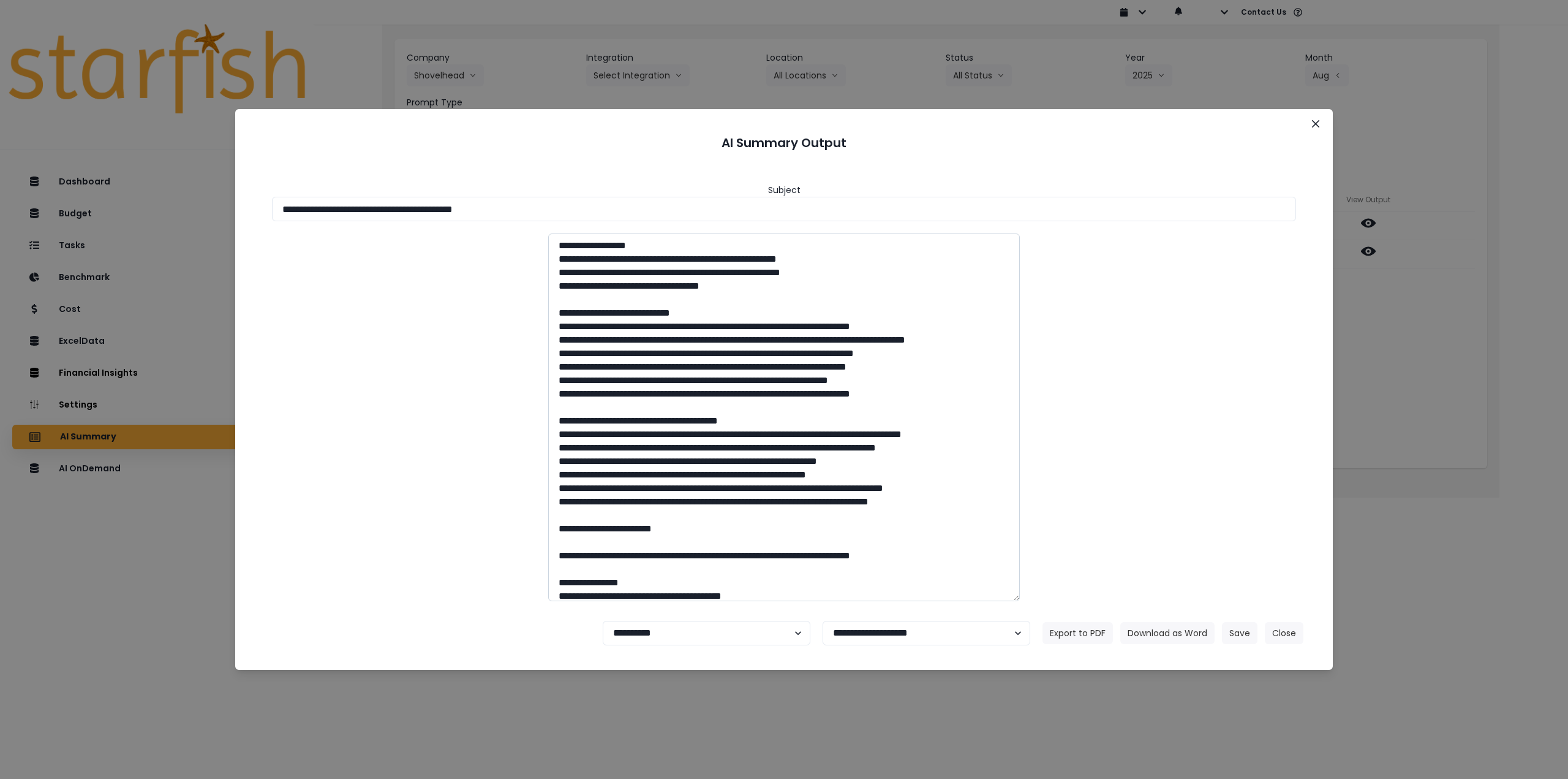
drag, startPoint x: 473, startPoint y: 210, endPoint x: 748, endPoint y: 286, distance: 285.3
click at [680, 216] on input "**********" at bounding box center [783, 209] width 1024 height 25
click at [1169, 640] on button "Download as Word" at bounding box center [1167, 633] width 95 height 22
click at [1508, 348] on div "**********" at bounding box center [784, 390] width 1568 height 779
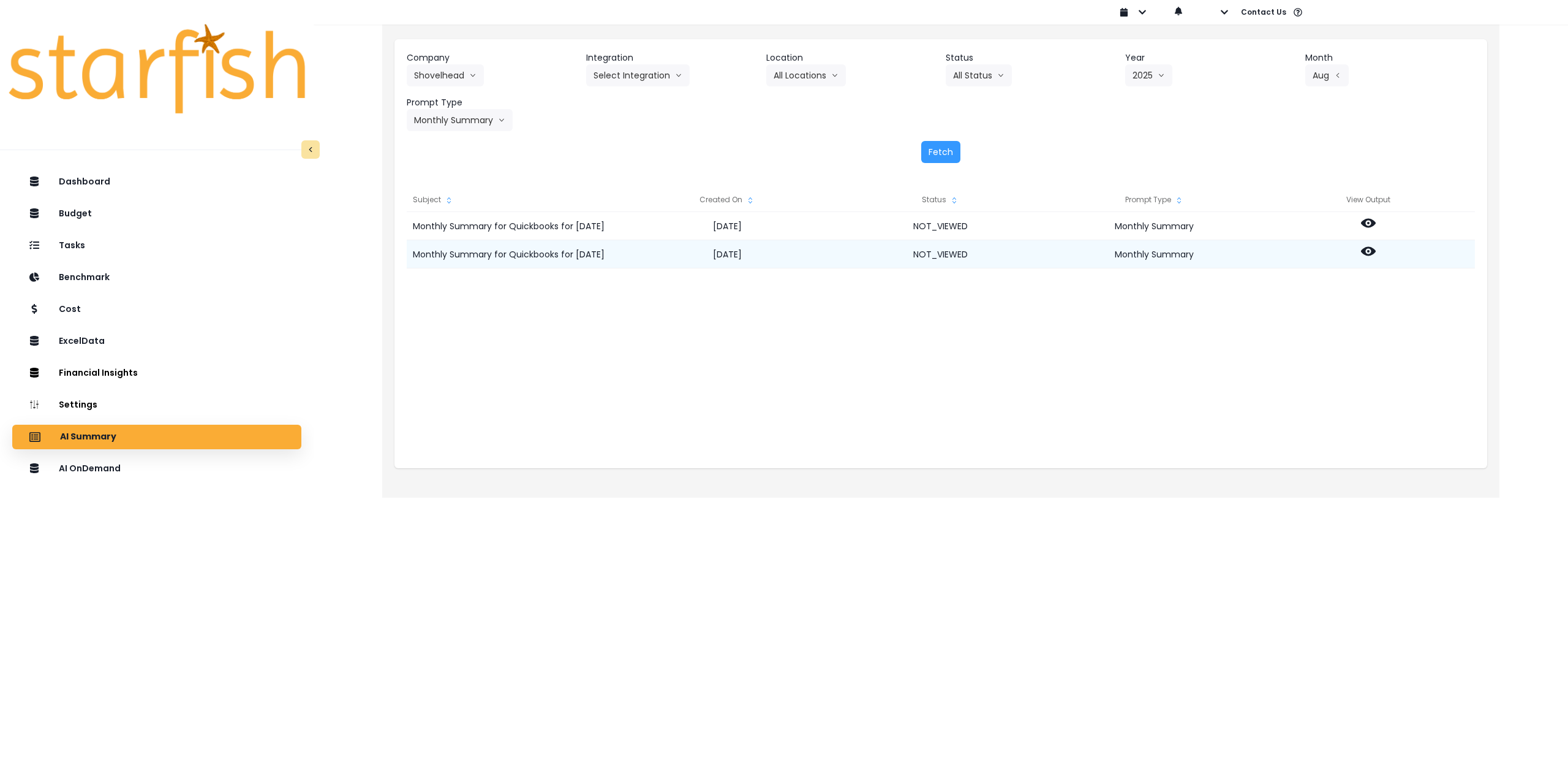
click at [1376, 256] on div at bounding box center [1368, 254] width 214 height 28
click at [1365, 251] on icon at bounding box center [1368, 252] width 15 height 9
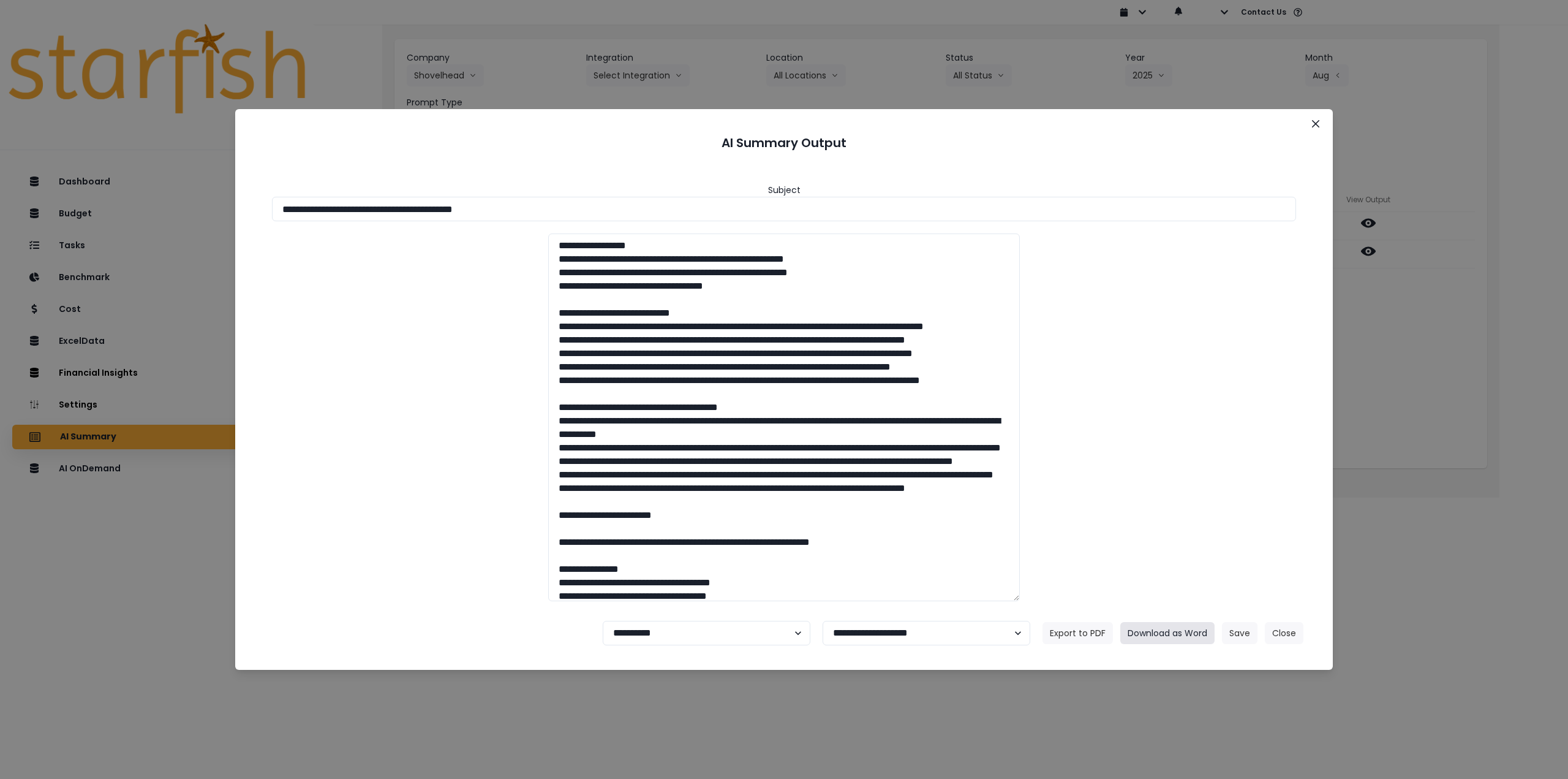
click at [1159, 628] on button "Download as Word" at bounding box center [1167, 633] width 95 height 22
click at [1314, 127] on icon "Close" at bounding box center [1316, 124] width 8 height 8
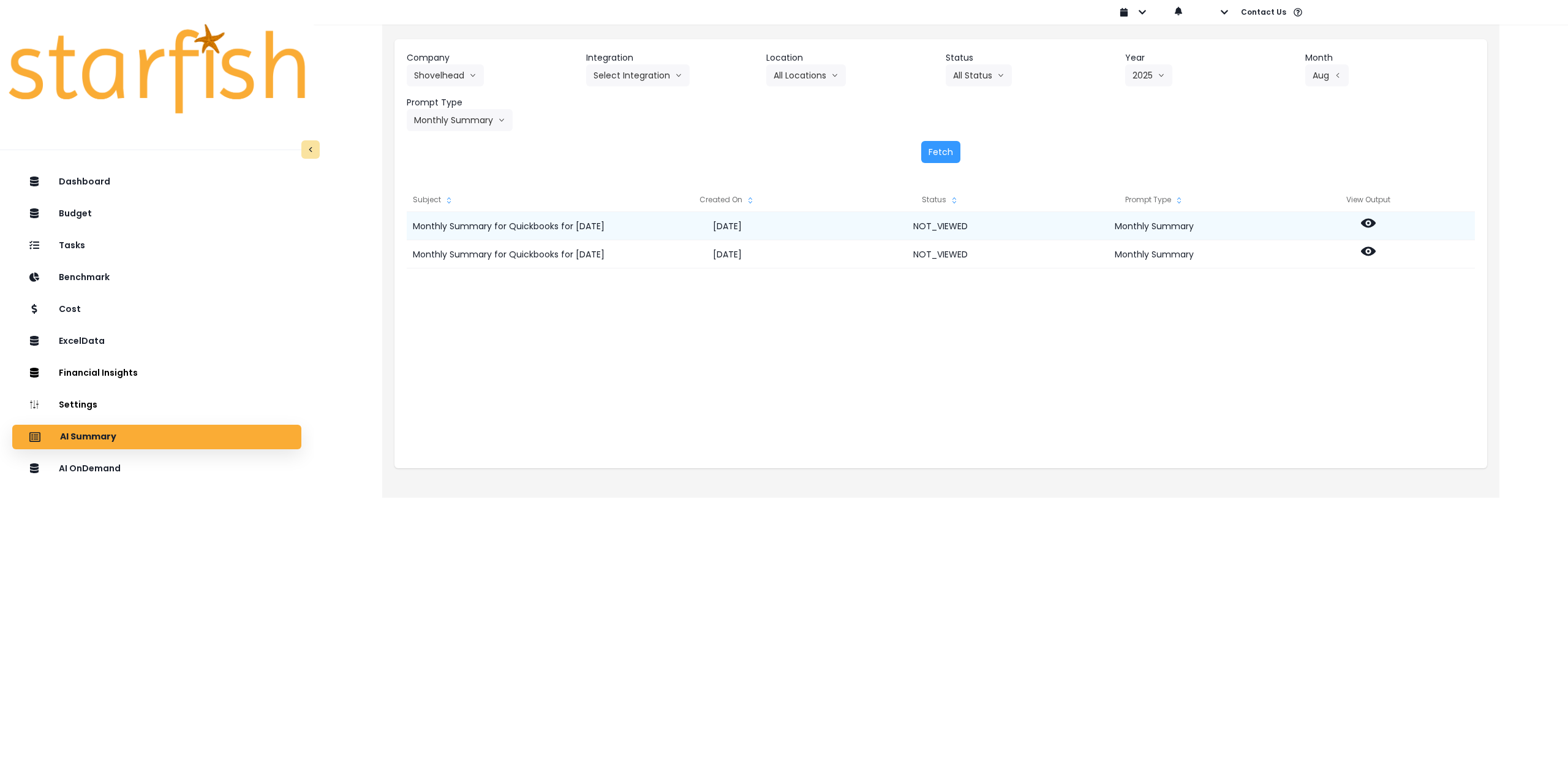
click at [1365, 224] on icon at bounding box center [1368, 223] width 15 height 9
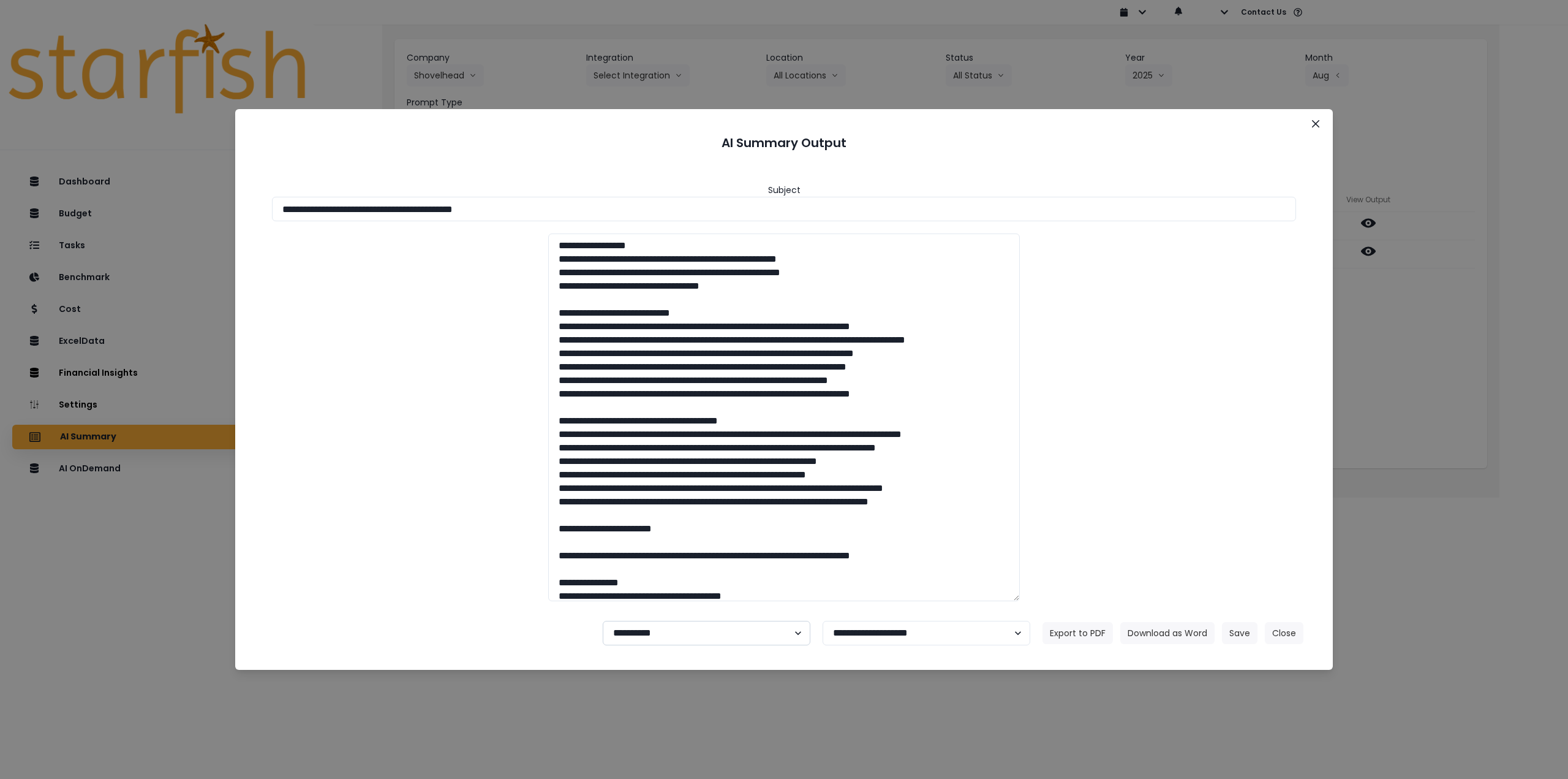
click at [675, 633] on select "**********" at bounding box center [706, 633] width 208 height 25
select select "********"
click at [602, 620] on select "**********" at bounding box center [706, 633] width 208 height 25
click at [1233, 633] on button "Save" at bounding box center [1239, 633] width 35 height 22
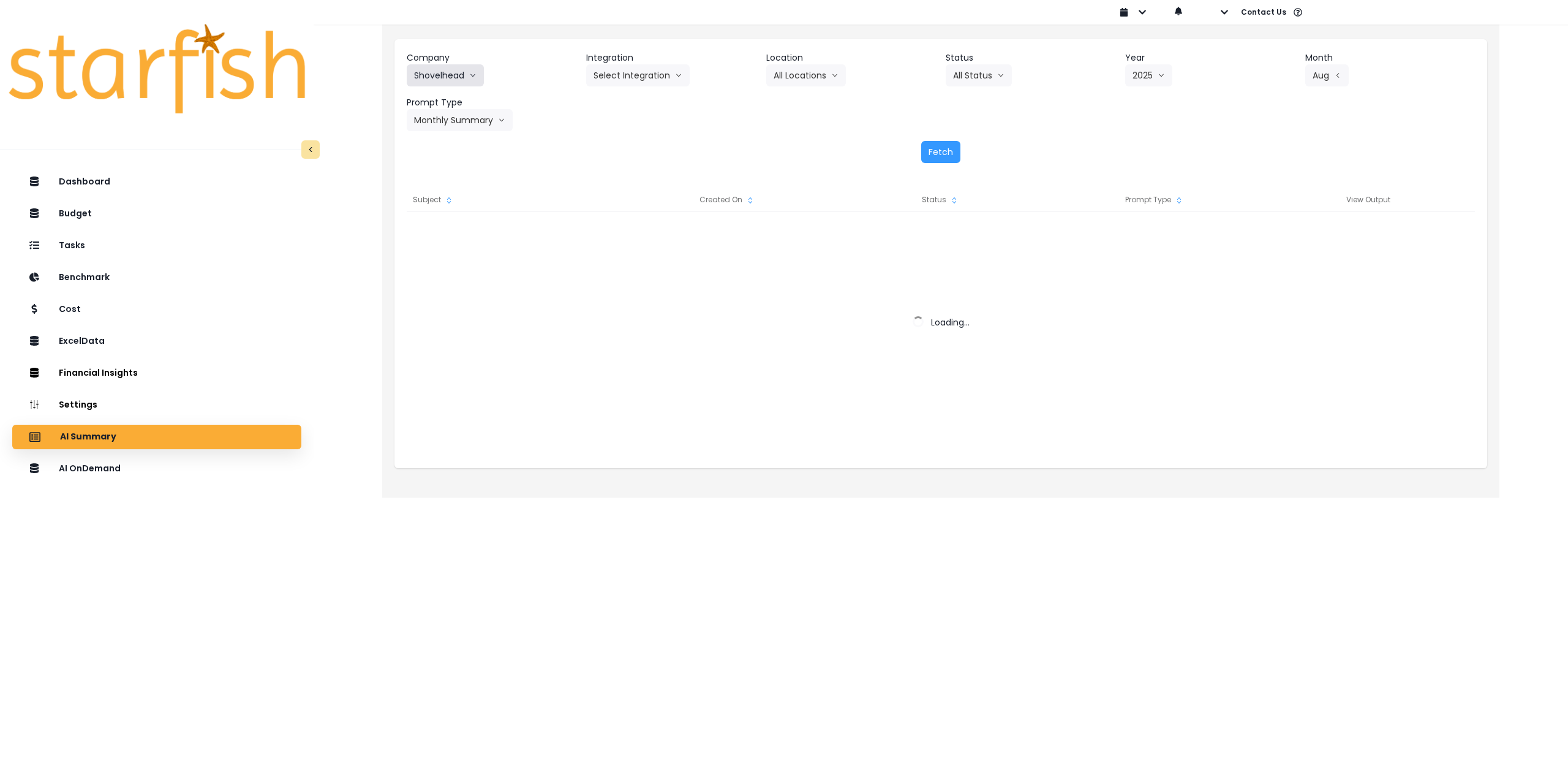
click at [461, 72] on button "Shovelhead" at bounding box center [445, 75] width 77 height 22
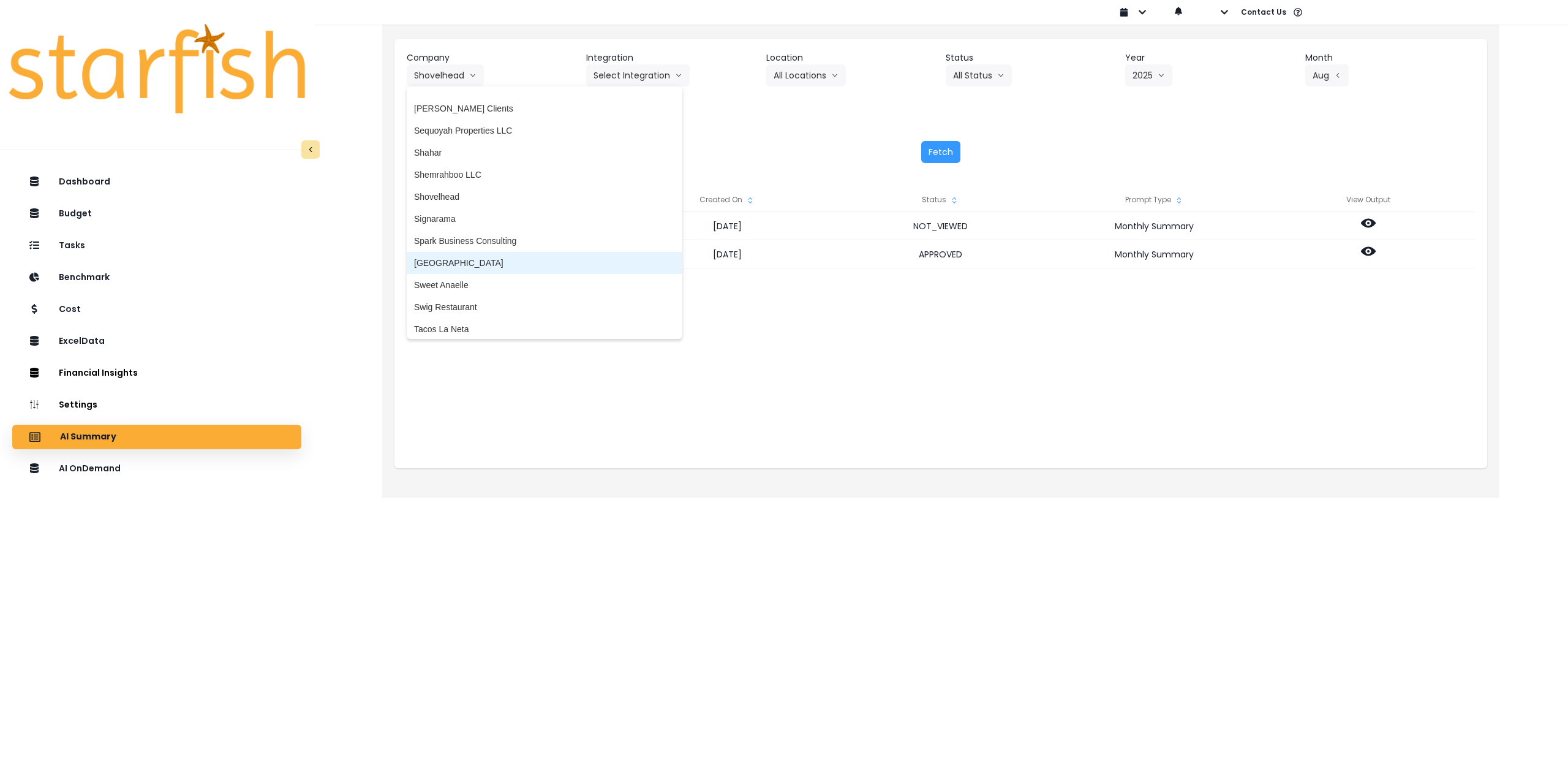
click at [518, 266] on span "[GEOGRAPHIC_DATA]" at bounding box center [544, 263] width 261 height 12
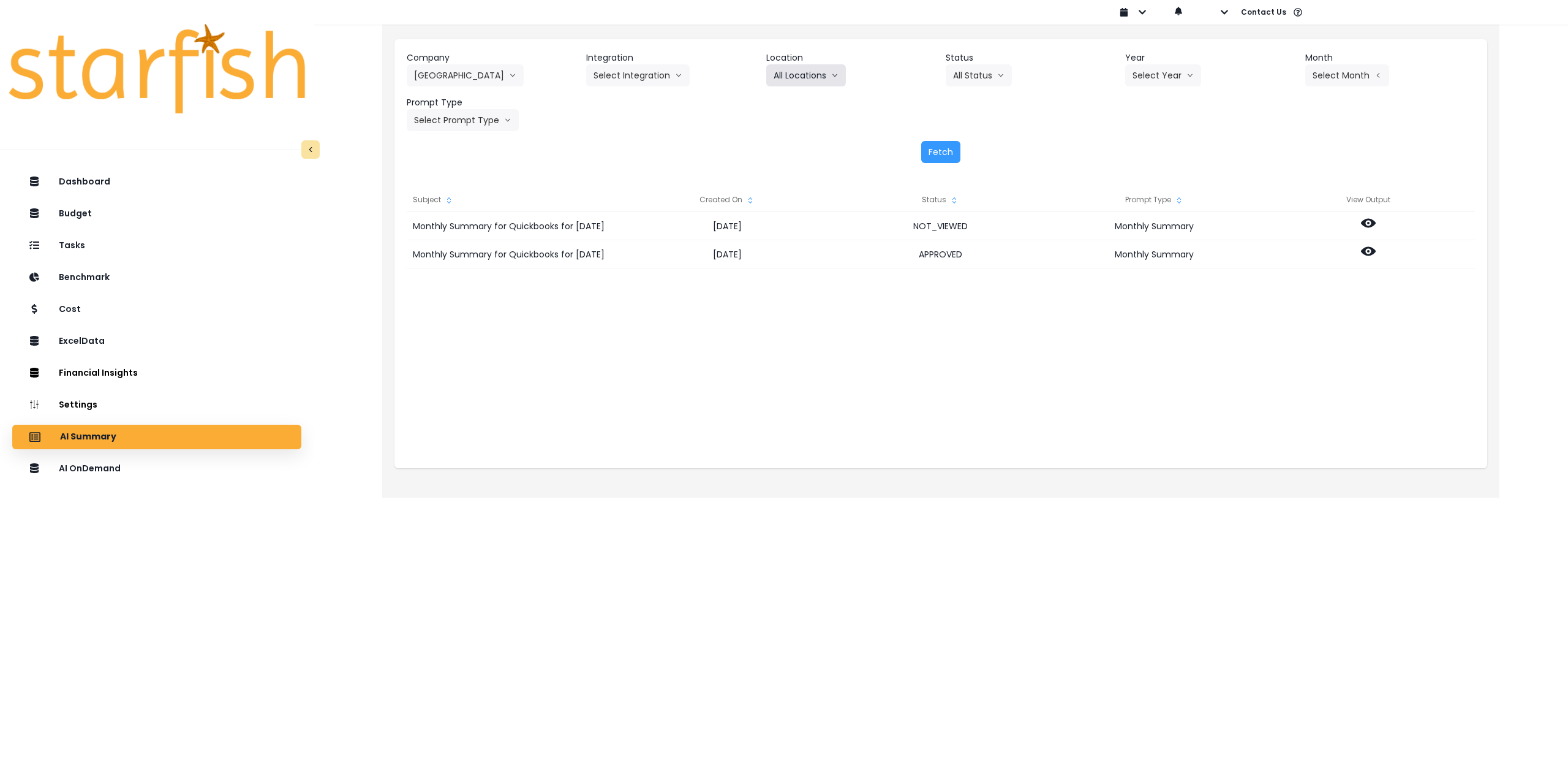
click at [824, 74] on button "All Locations" at bounding box center [806, 75] width 79 height 22
drag, startPoint x: 798, startPoint y: 101, endPoint x: 983, endPoint y: 88, distance: 185.5
click at [801, 101] on span "All Locations" at bounding box center [798, 101] width 48 height 12
click at [1197, 82] on button "Select Year" at bounding box center [1163, 75] width 76 height 22
click at [1151, 147] on span "2025" at bounding box center [1142, 145] width 19 height 12
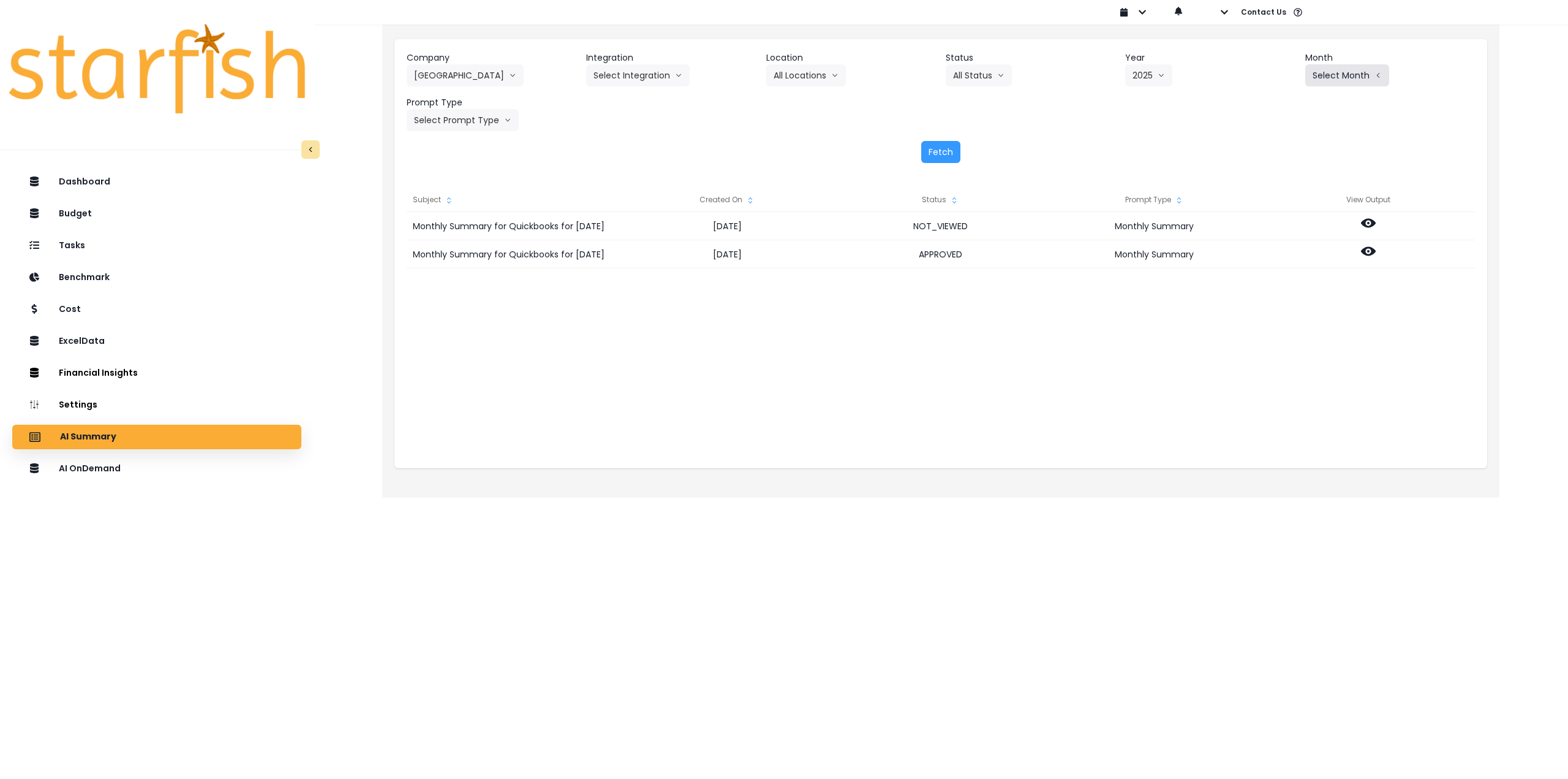
click at [1342, 83] on button "Select Month" at bounding box center [1347, 75] width 84 height 22
click at [1279, 238] on span "Aug" at bounding box center [1286, 233] width 24 height 12
click at [495, 118] on button "Select Prompt Type" at bounding box center [463, 120] width 112 height 22
click at [470, 232] on span "Monthly Summary" at bounding box center [449, 234] width 69 height 12
click at [936, 151] on button "Fetch" at bounding box center [940, 152] width 39 height 22
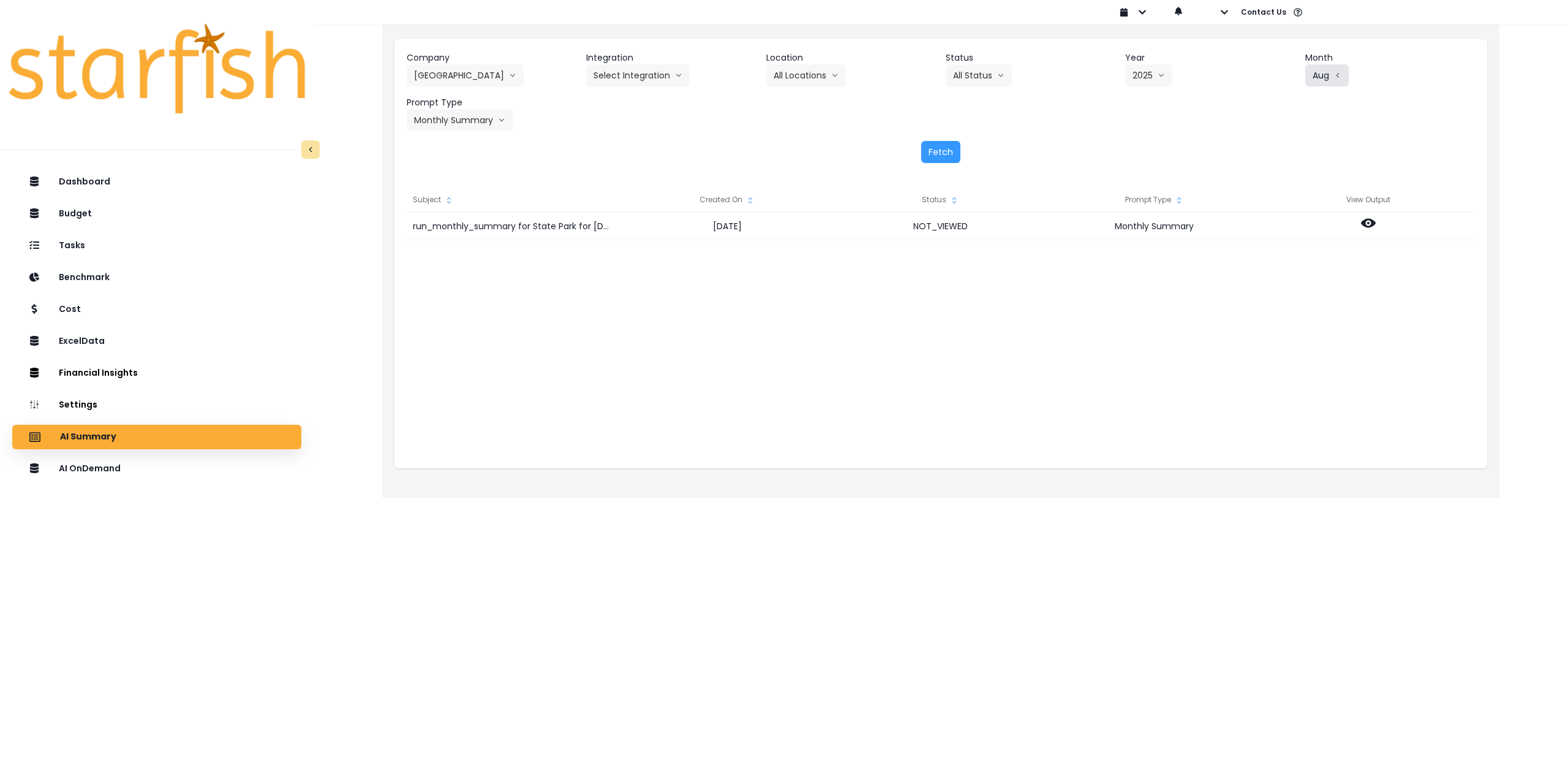
click at [1323, 71] on button "Aug" at bounding box center [1327, 75] width 44 height 22
drag, startPoint x: 1279, startPoint y: 208, endPoint x: 1172, endPoint y: 200, distance: 107.3
click at [1279, 208] on span "July" at bounding box center [1286, 212] width 24 height 12
click at [944, 152] on button "Fetch" at bounding box center [940, 152] width 39 height 22
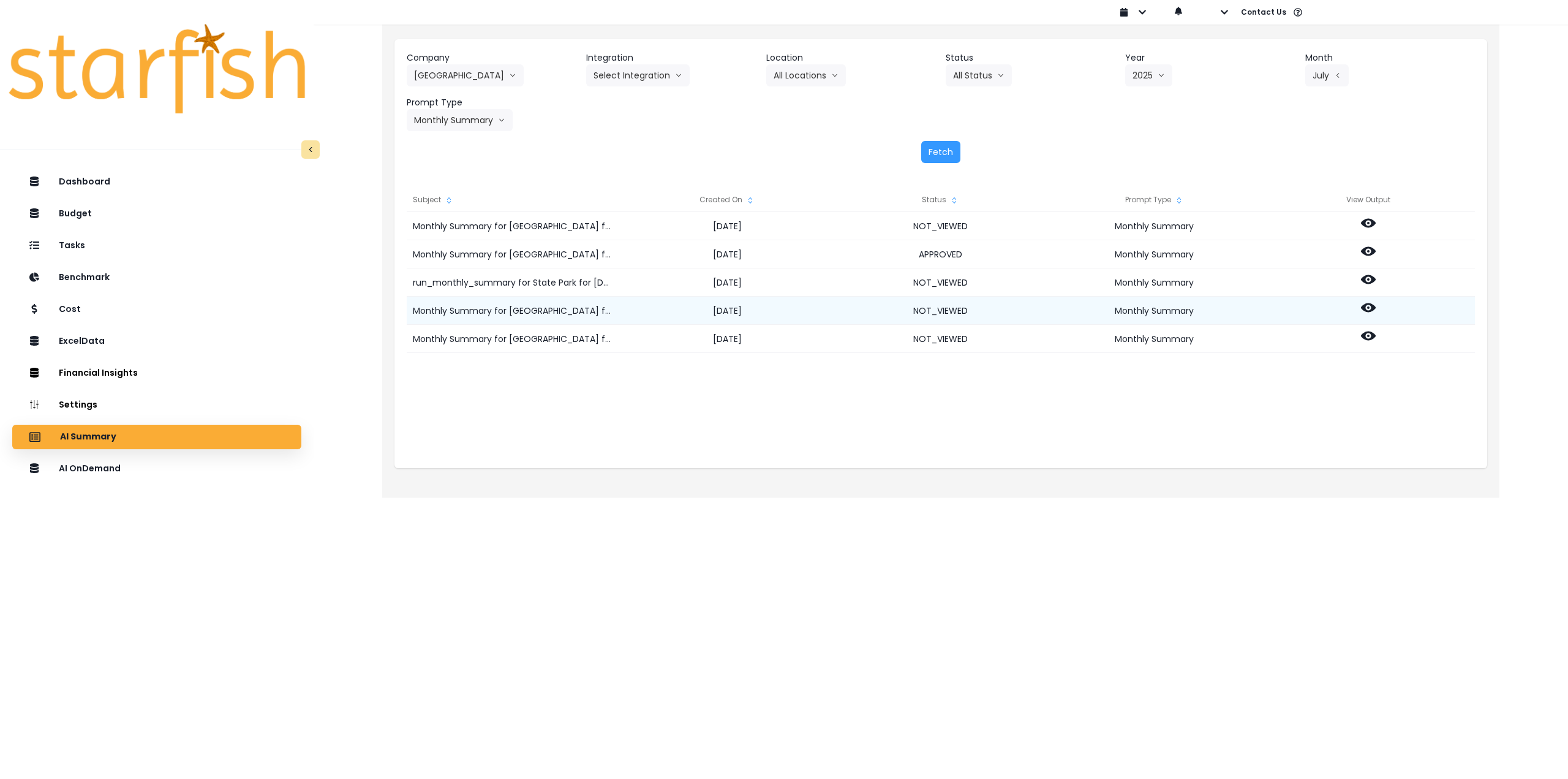
click at [1372, 311] on icon at bounding box center [1368, 308] width 15 height 9
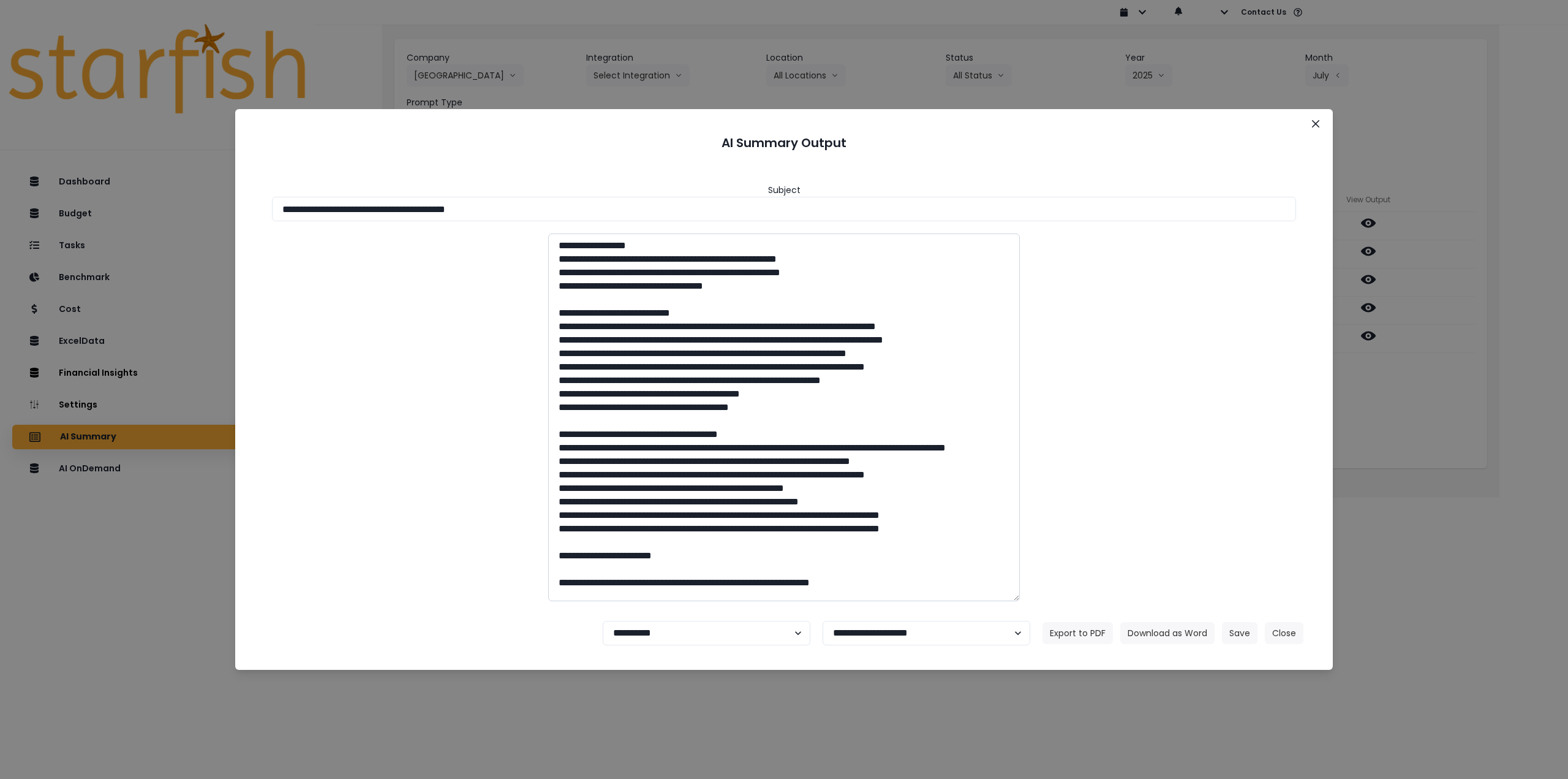
drag, startPoint x: 392, startPoint y: 209, endPoint x: 775, endPoint y: 293, distance: 392.1
click at [589, 219] on input "**********" at bounding box center [783, 209] width 1024 height 25
click at [1164, 634] on button "Download as Word" at bounding box center [1167, 633] width 95 height 22
drag, startPoint x: 1424, startPoint y: 382, endPoint x: 1404, endPoint y: 363, distance: 27.6
click at [1424, 382] on div "**********" at bounding box center [784, 390] width 1568 height 779
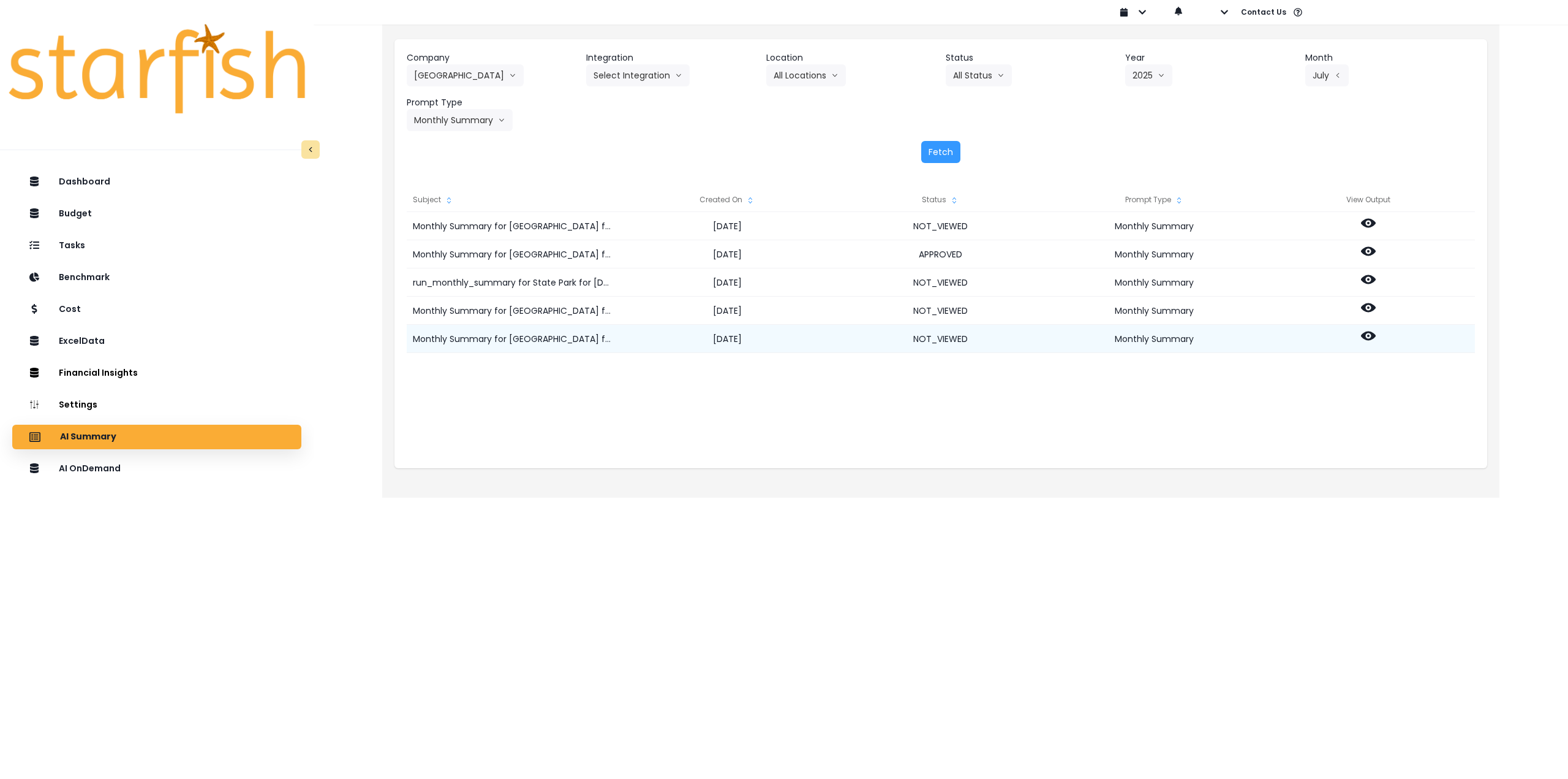
click at [1368, 333] on icon at bounding box center [1368, 336] width 15 height 15
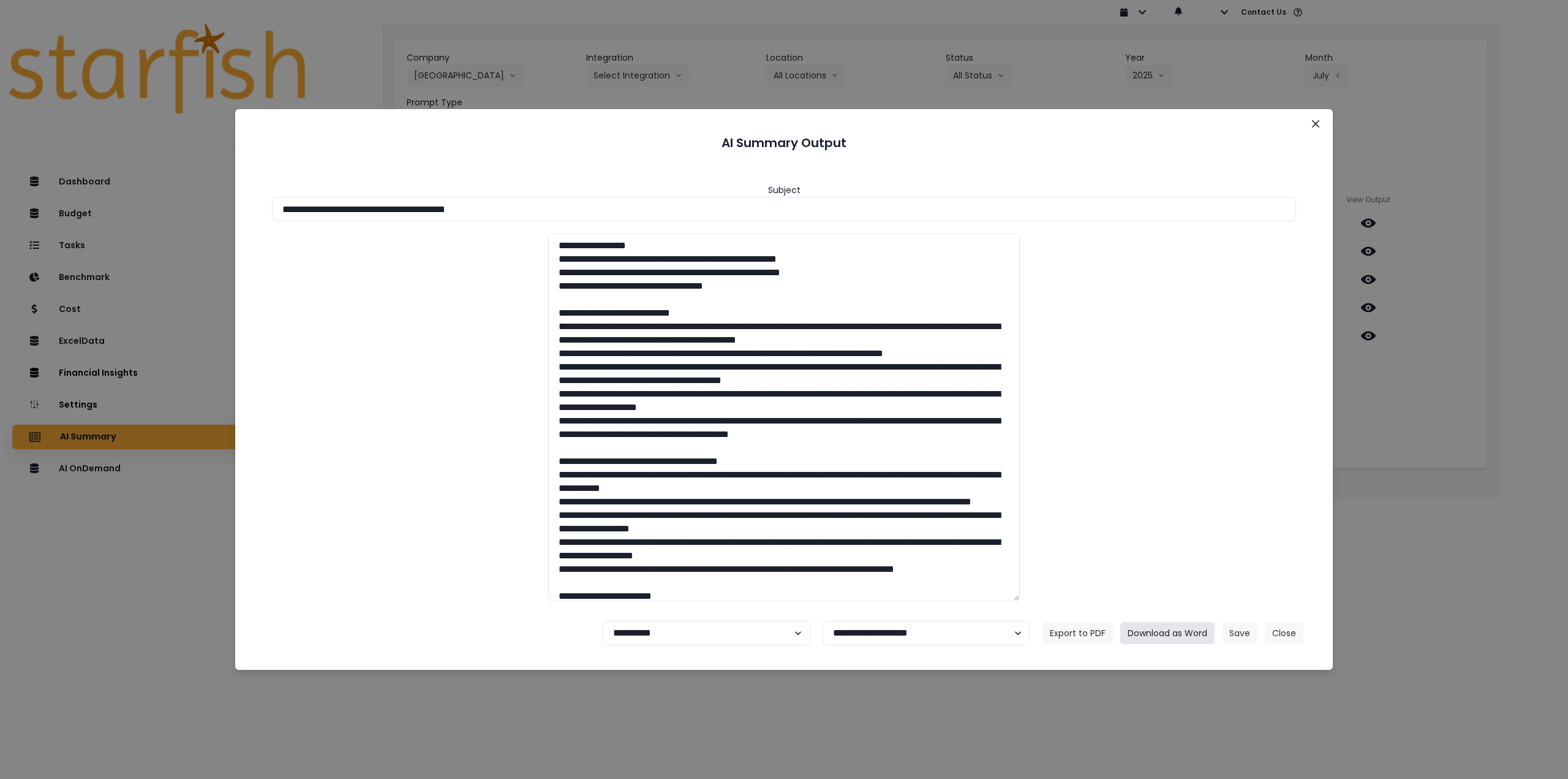
click at [1200, 633] on button "Download as Word" at bounding box center [1167, 633] width 95 height 22
click at [653, 633] on select "**********" at bounding box center [706, 633] width 208 height 25
click at [1318, 119] on button "Close" at bounding box center [1315, 123] width 19 height 19
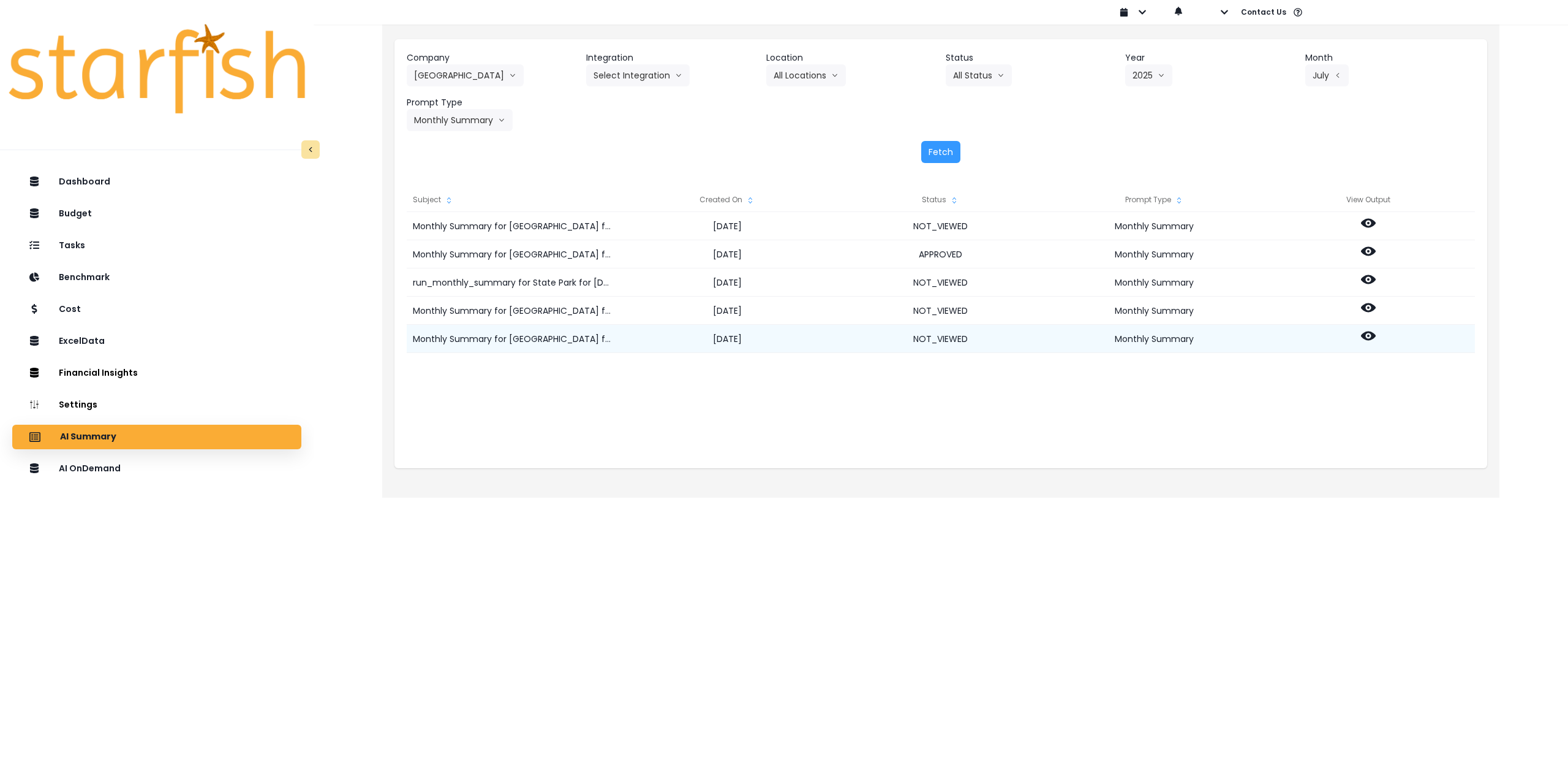
click at [1367, 336] on circle at bounding box center [1368, 336] width 2 height 2
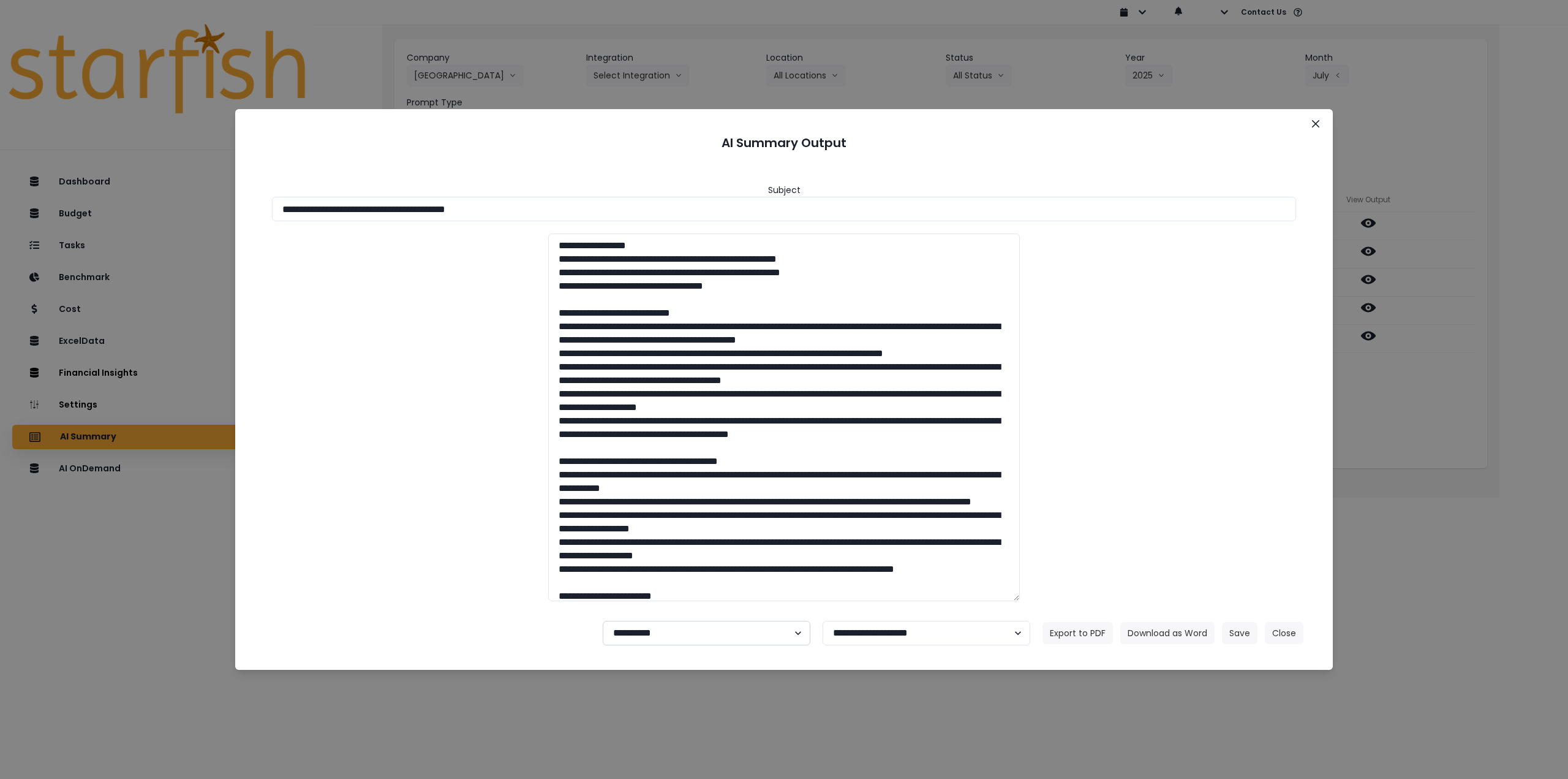
click at [688, 632] on select "**********" at bounding box center [706, 633] width 208 height 25
select select "********"
click at [602, 620] on select "**********" at bounding box center [706, 633] width 208 height 25
click at [1239, 635] on button "Save" at bounding box center [1239, 633] width 35 height 22
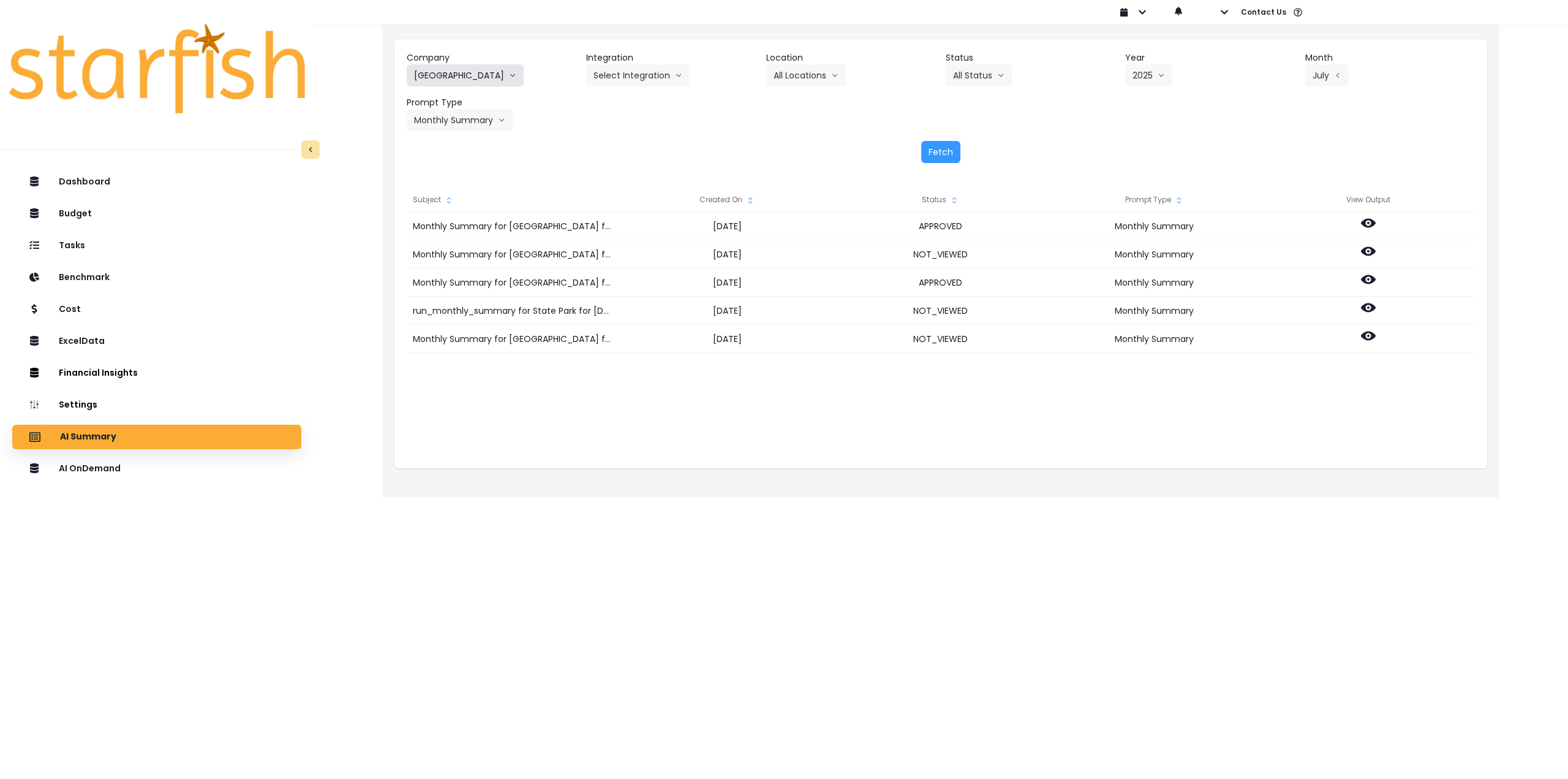
click at [444, 78] on button "[GEOGRAPHIC_DATA]" at bounding box center [465, 75] width 117 height 22
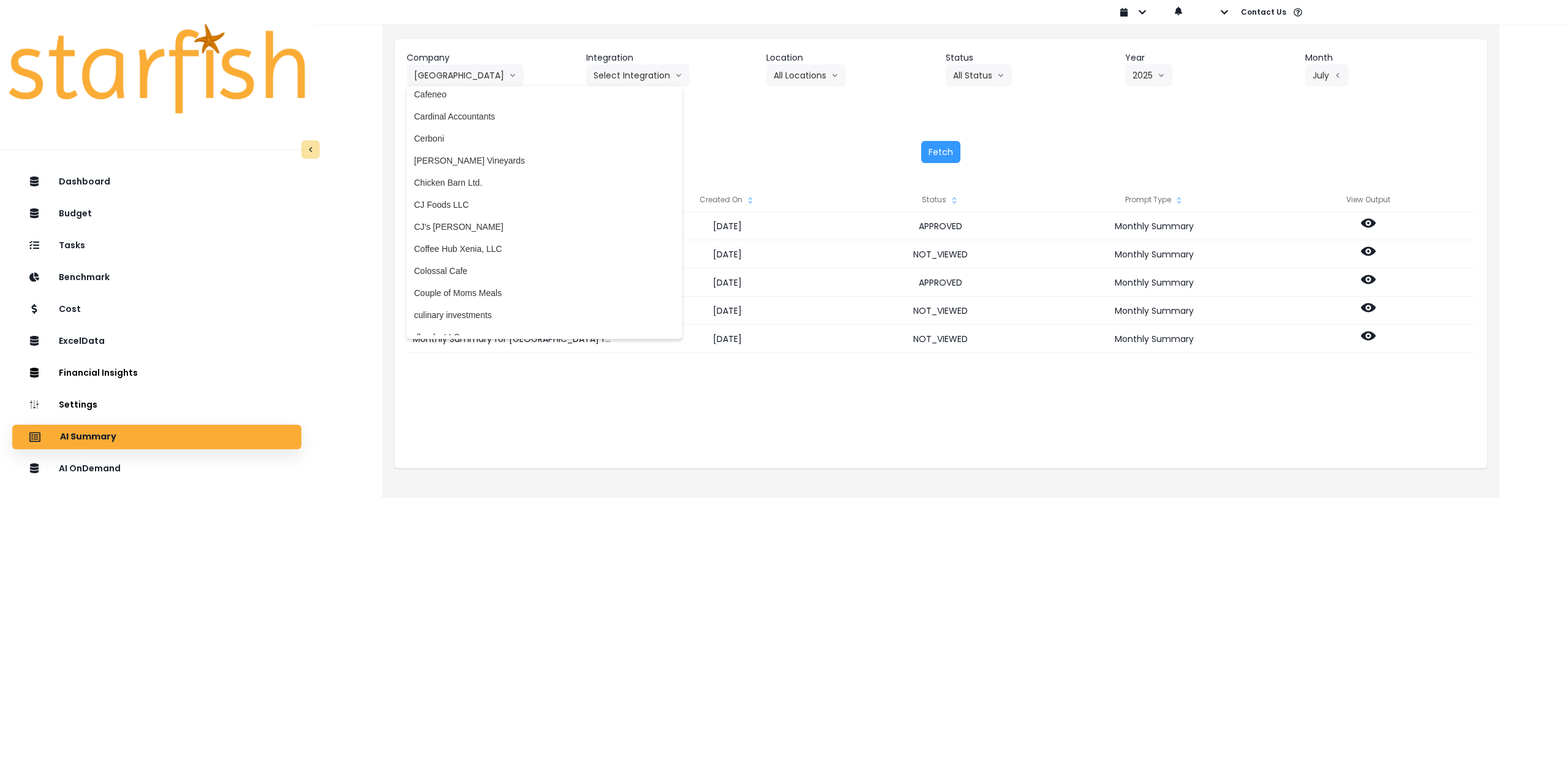
scroll to position [630, 0]
click at [489, 268] on span "Colossal Cafe" at bounding box center [544, 266] width 261 height 12
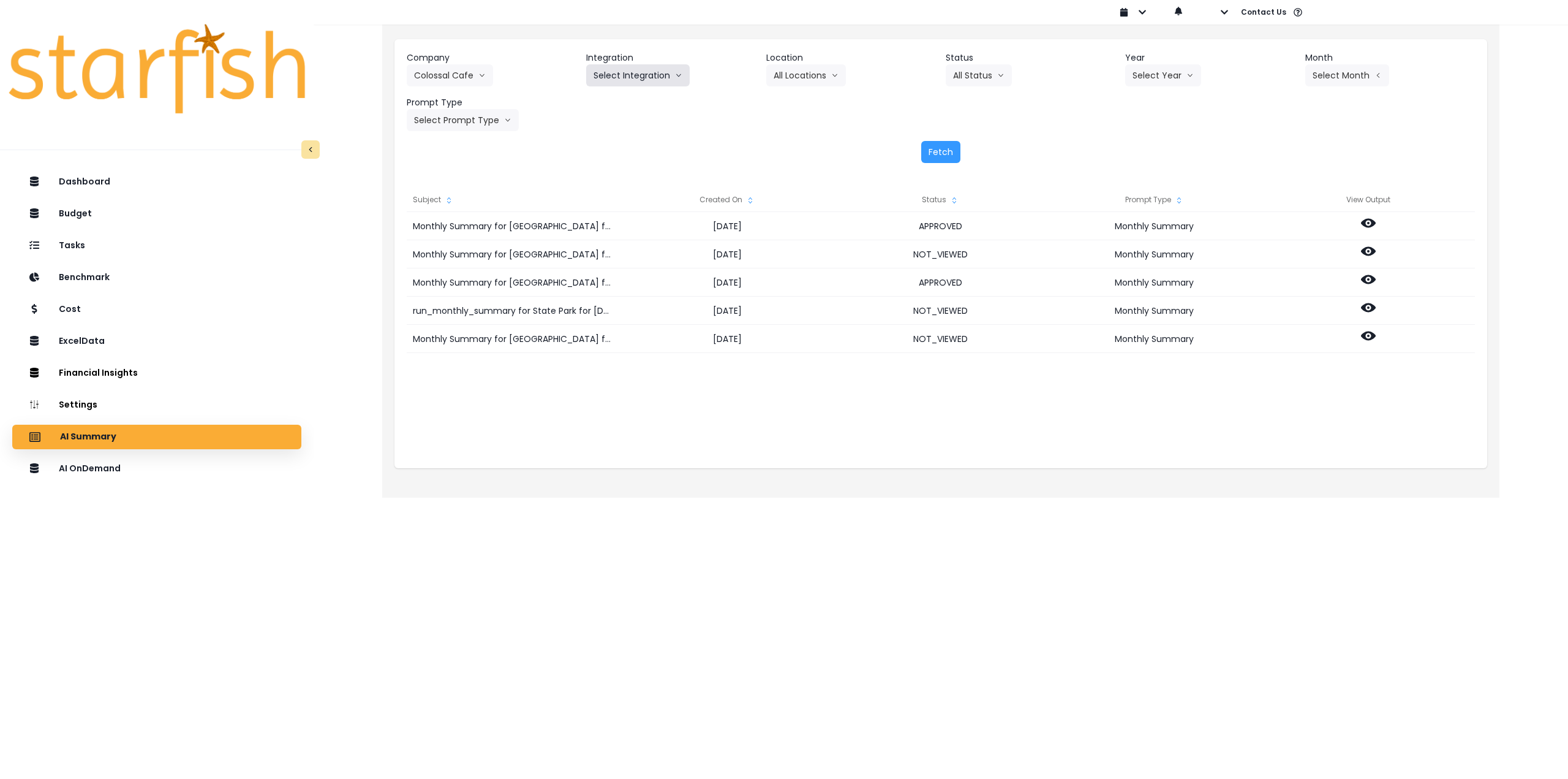
click at [656, 68] on button "Select Integration" at bounding box center [638, 75] width 104 height 22
click at [615, 102] on span "Colossal Cafe" at bounding box center [619, 101] width 53 height 12
click at [1183, 79] on button "Select Year" at bounding box center [1163, 75] width 76 height 22
click at [1146, 142] on span "2025" at bounding box center [1142, 145] width 19 height 12
click at [1334, 82] on button "Select Month" at bounding box center [1347, 75] width 84 height 22
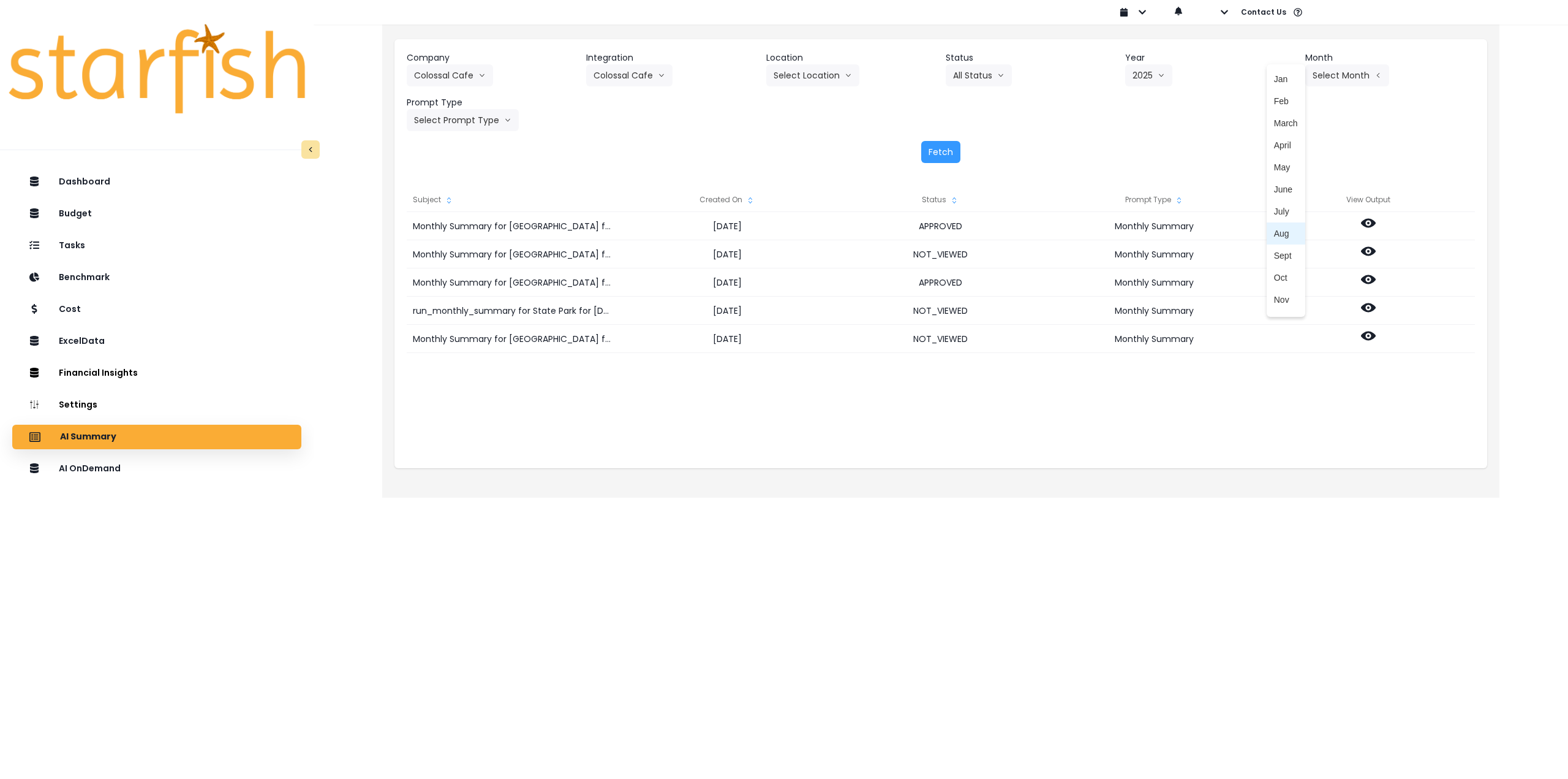
click at [1285, 239] on span "Aug" at bounding box center [1286, 233] width 24 height 12
click at [461, 110] on button "Select Prompt Type" at bounding box center [463, 120] width 112 height 22
click at [442, 235] on span "Monthly Summary" at bounding box center [449, 234] width 69 height 12
click at [1323, 80] on button "Aug" at bounding box center [1327, 75] width 44 height 22
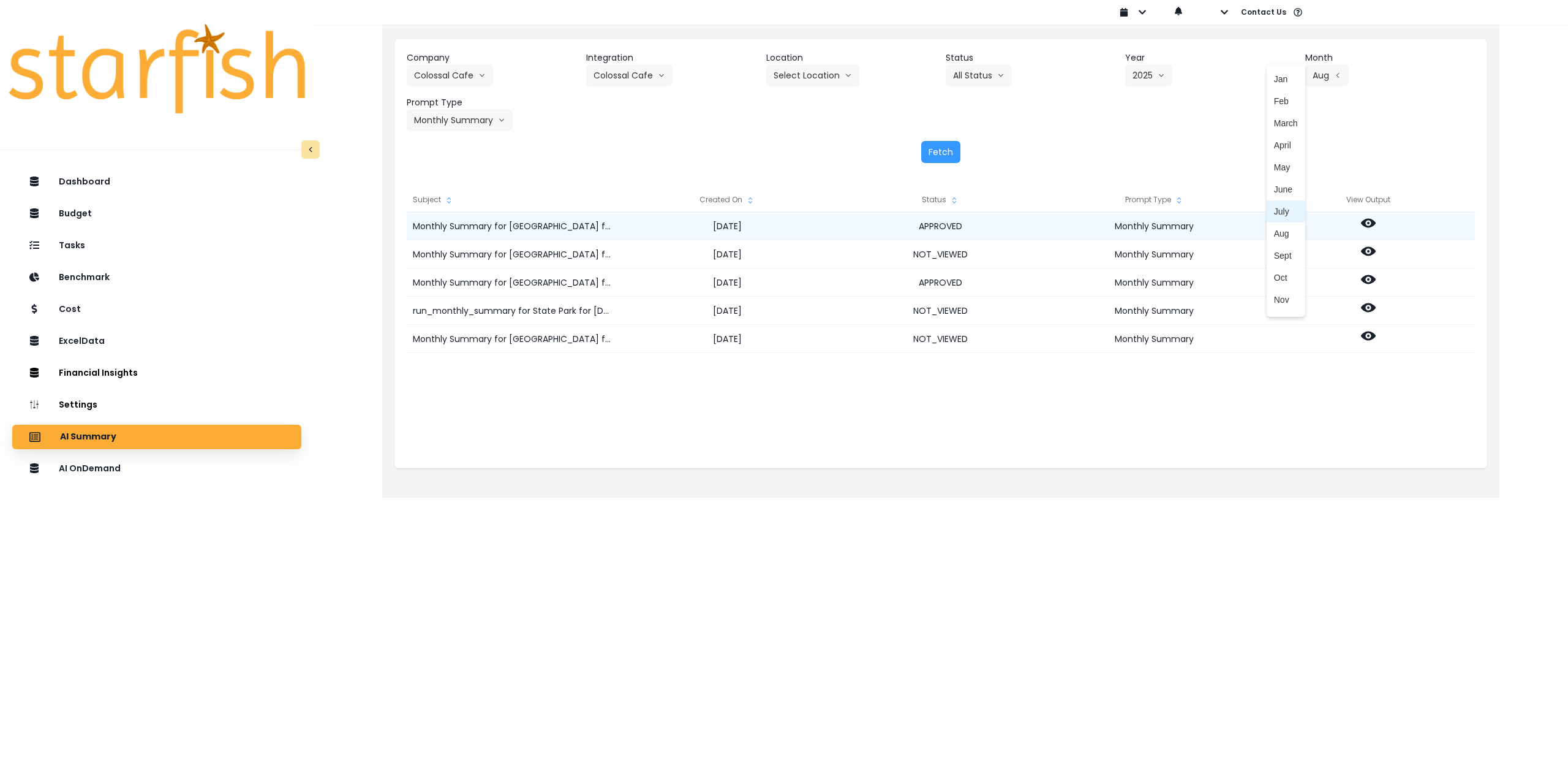
click at [1277, 215] on span "July" at bounding box center [1286, 212] width 24 height 12
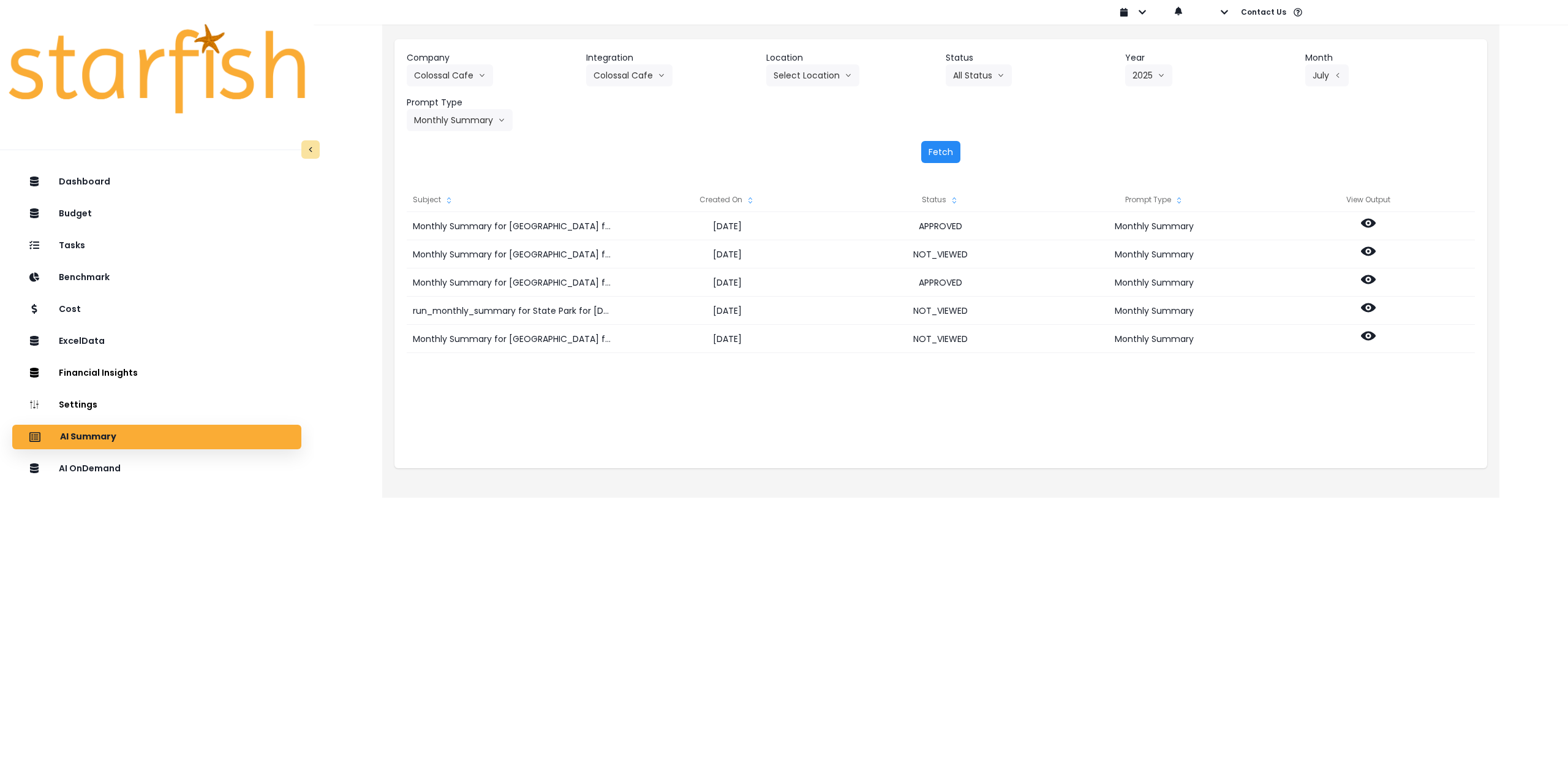
click at [946, 152] on button "Fetch" at bounding box center [940, 152] width 39 height 22
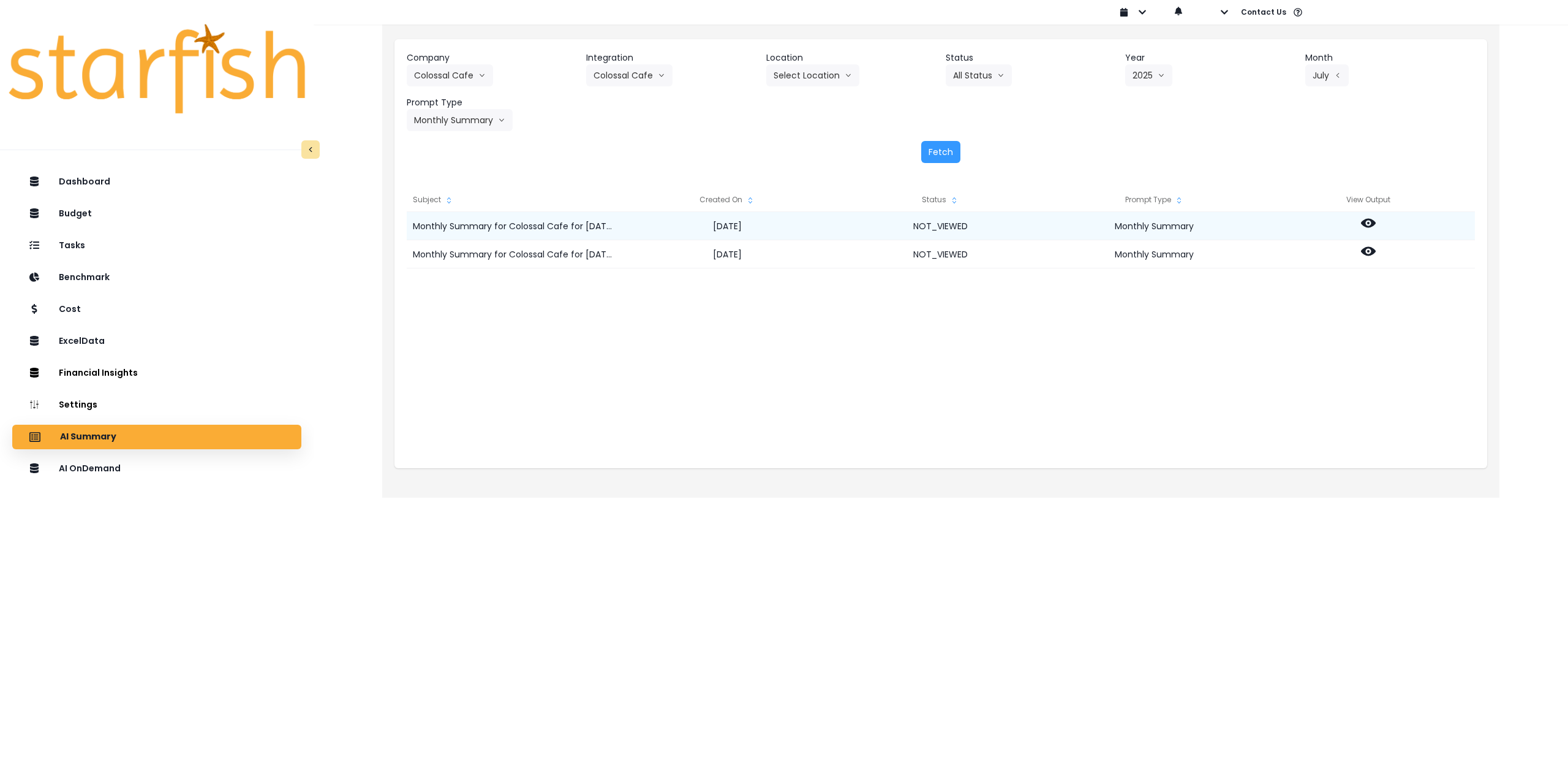
click at [1378, 222] on div at bounding box center [1368, 226] width 214 height 28
click at [1369, 220] on icon at bounding box center [1368, 223] width 15 height 9
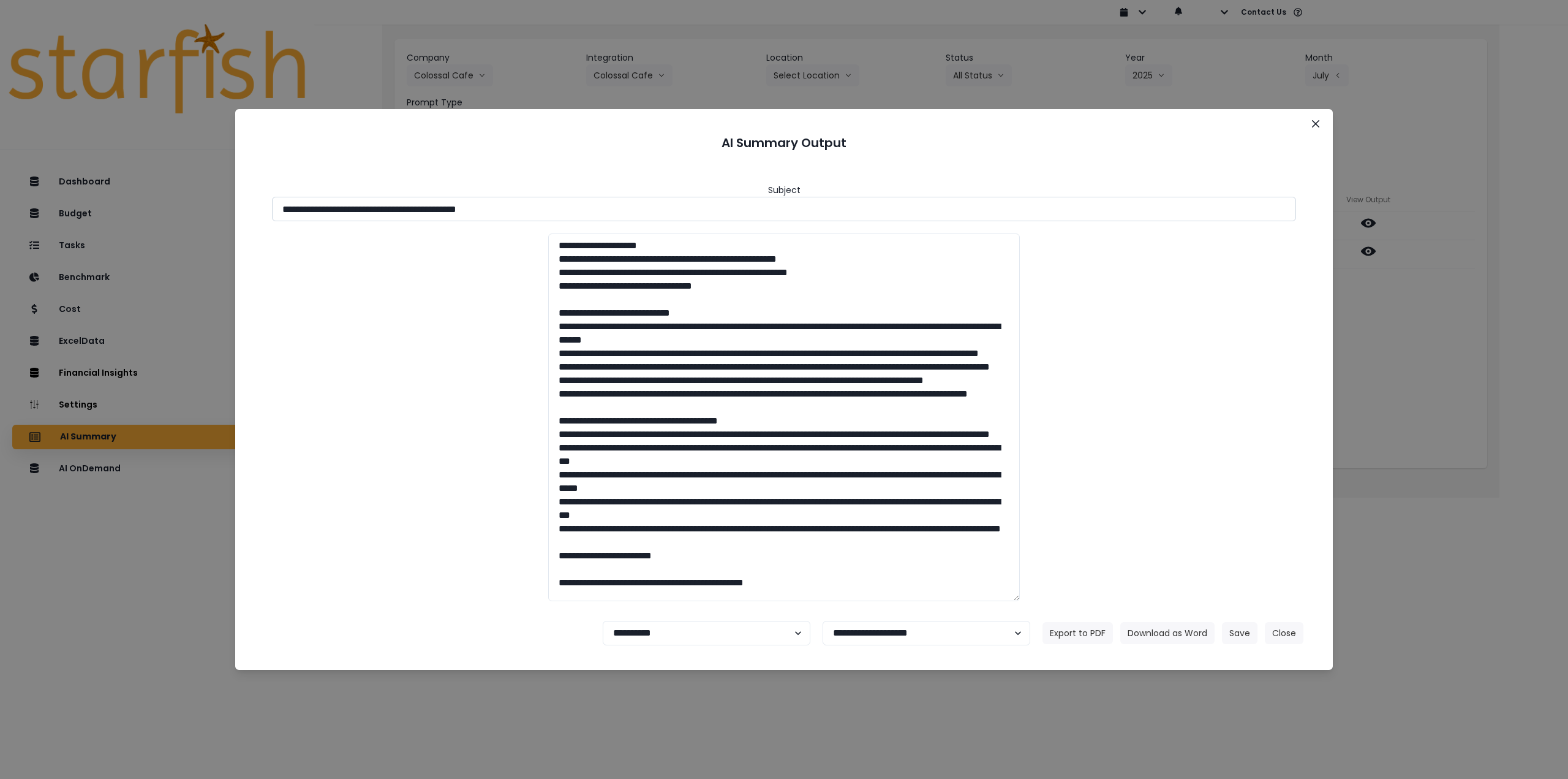
drag, startPoint x: 392, startPoint y: 209, endPoint x: 552, endPoint y: 209, distance: 160.0
click at [552, 209] on input "**********" at bounding box center [783, 209] width 1024 height 25
click at [1156, 628] on button "Download as Word" at bounding box center [1167, 633] width 95 height 22
click at [1418, 410] on div "**********" at bounding box center [784, 390] width 1568 height 779
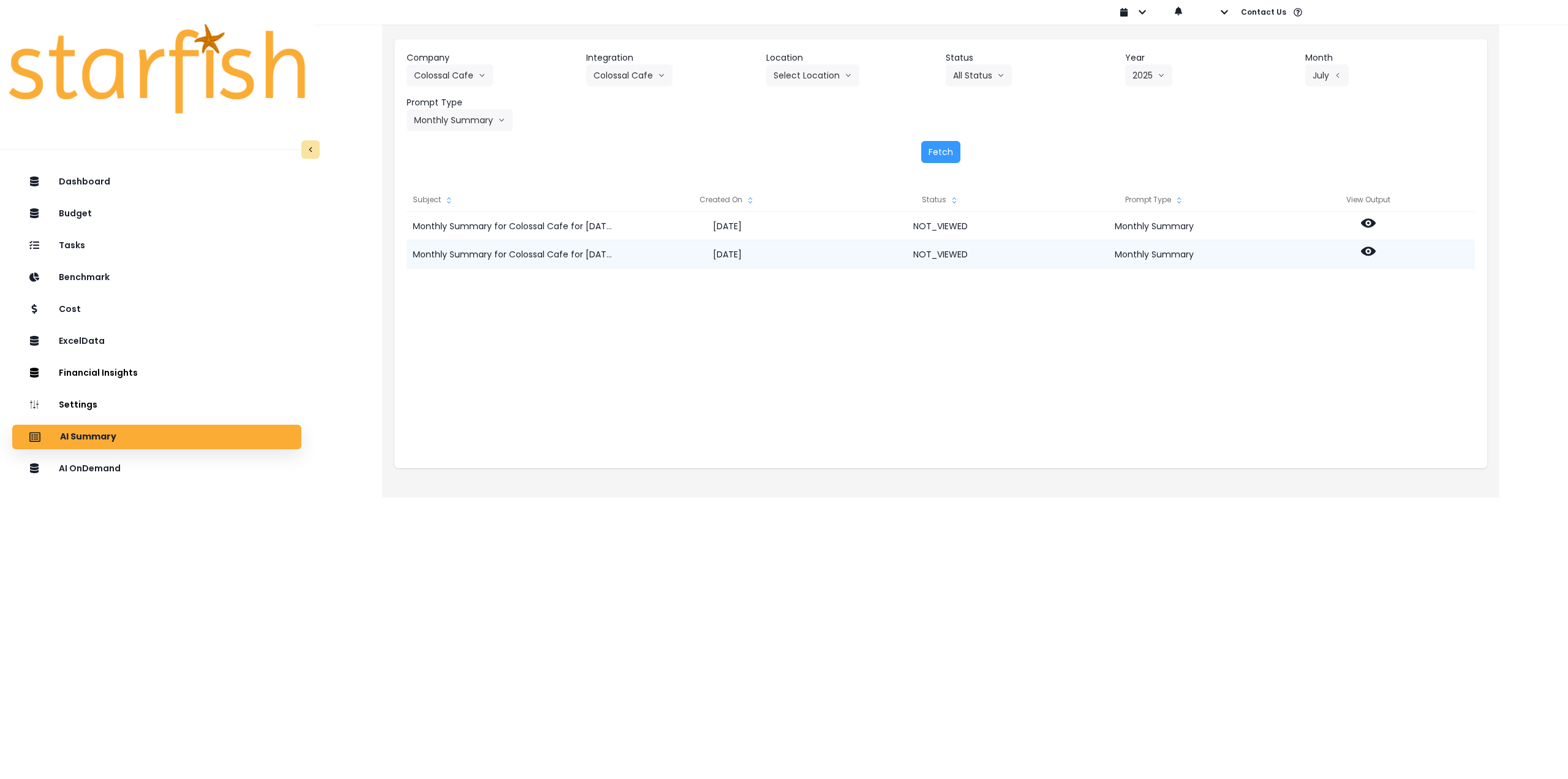
click at [1376, 248] on div at bounding box center [1368, 254] width 214 height 28
click at [1370, 253] on icon at bounding box center [1368, 251] width 15 height 15
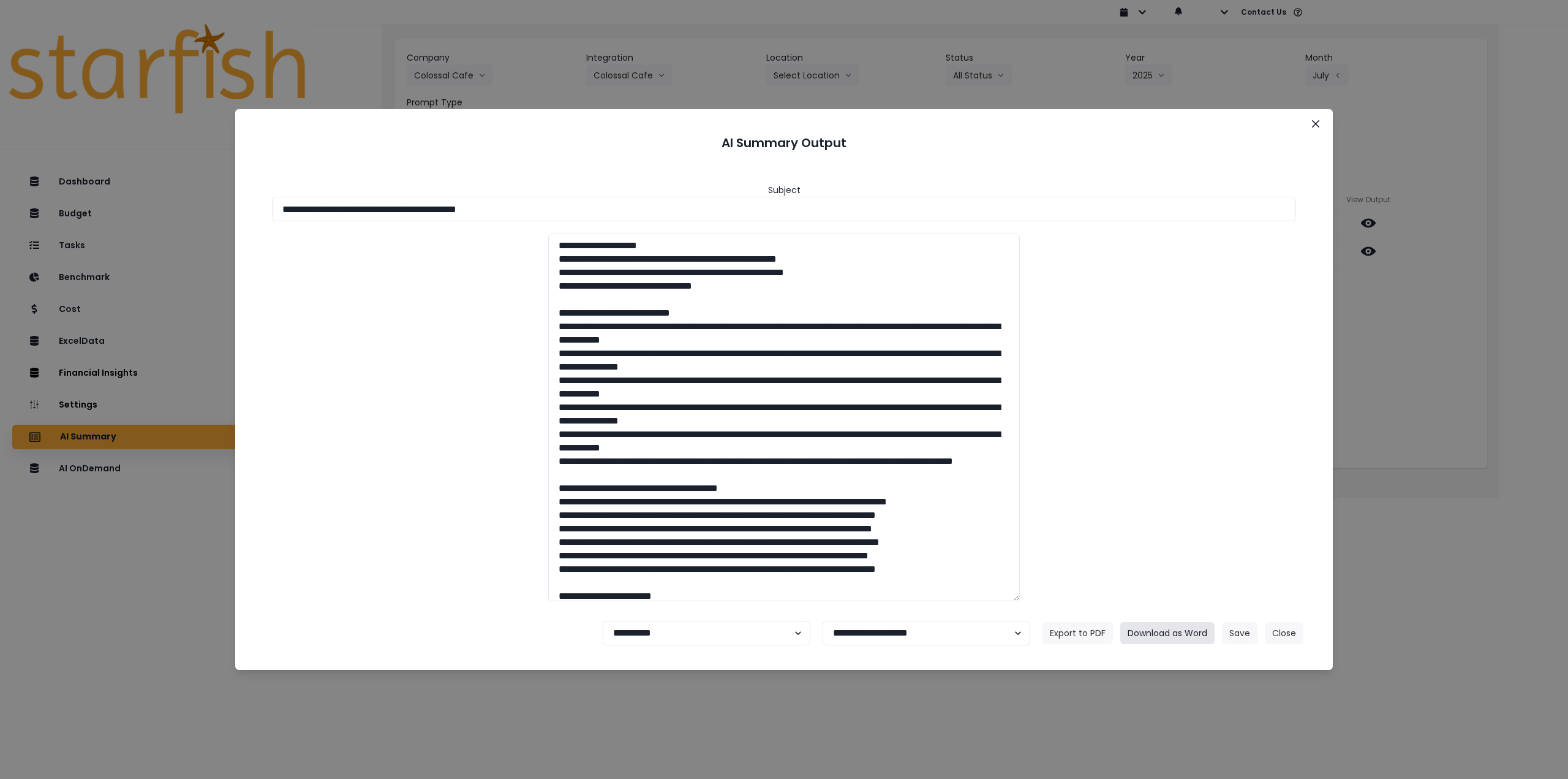
click at [1178, 633] on button "Download as Word" at bounding box center [1167, 633] width 95 height 22
